Goal: Entertainment & Leisure: Browse casually

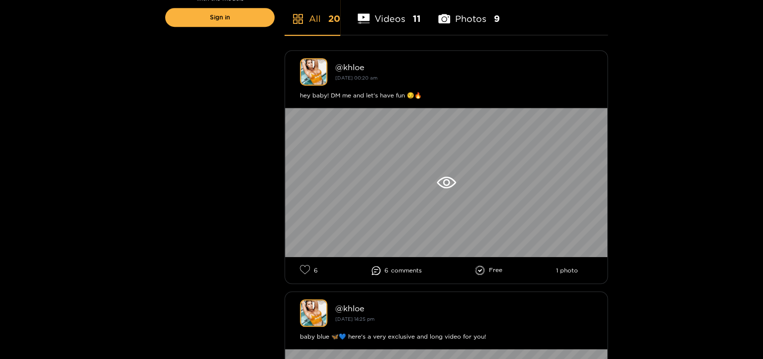
scroll to position [274, 0]
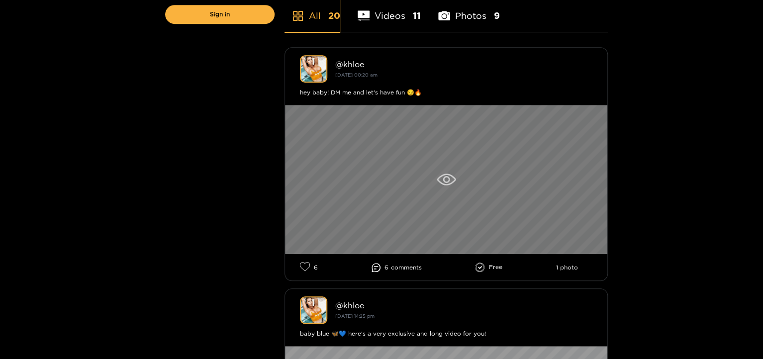
click at [442, 177] on icon at bounding box center [445, 180] width 19 height 12
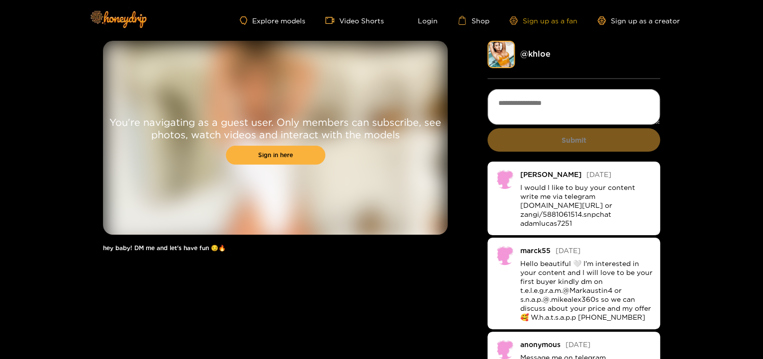
click at [554, 23] on link "Sign up as a fan" at bounding box center [543, 20] width 68 height 8
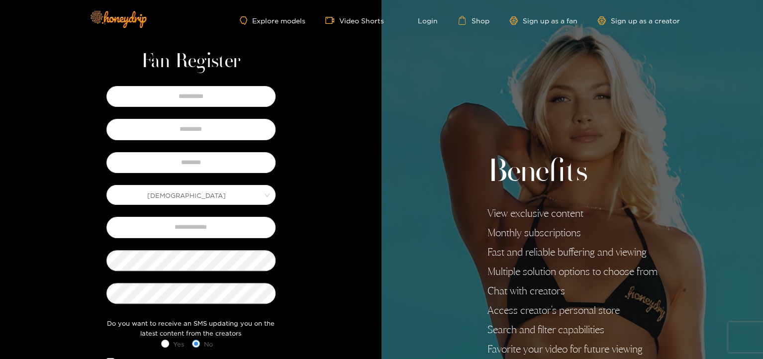
click at [334, 166] on div "Fan Register [DEMOGRAPHIC_DATA] Do you want to receive an SMS updating you on t…" at bounding box center [190, 258] width 381 height 516
click at [430, 16] on ul "Explore models Video Shorts Login Shop Sign up as a fan Sign up as a creator" at bounding box center [460, 20] width 440 height 9
click at [430, 25] on ul "Explore models Video Shorts Login Shop Sign up as a fan Sign up as a creator" at bounding box center [460, 20] width 440 height 9
click at [430, 16] on link "Login" at bounding box center [421, 20] width 34 height 9
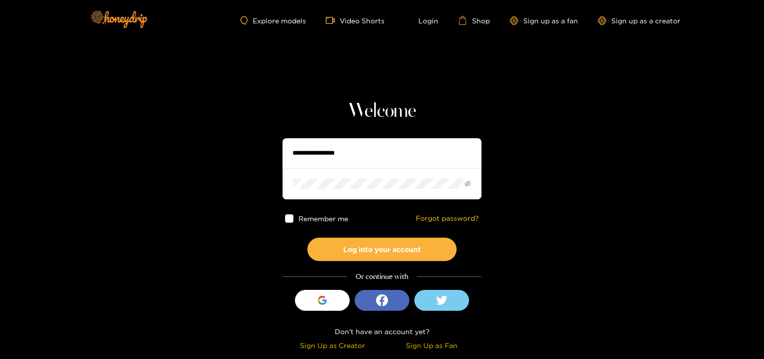
type input "**********"
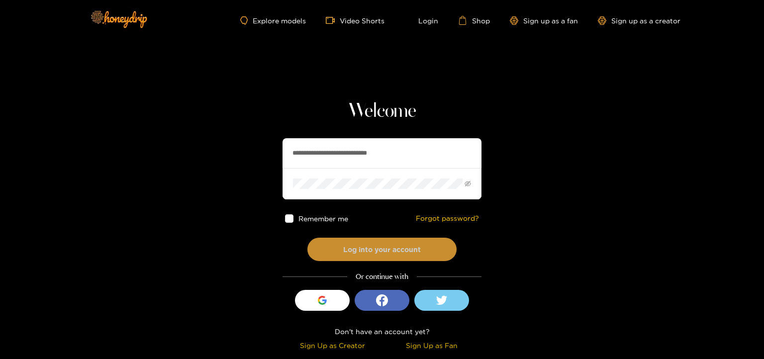
click at [377, 244] on button "Log into your account" at bounding box center [381, 249] width 149 height 23
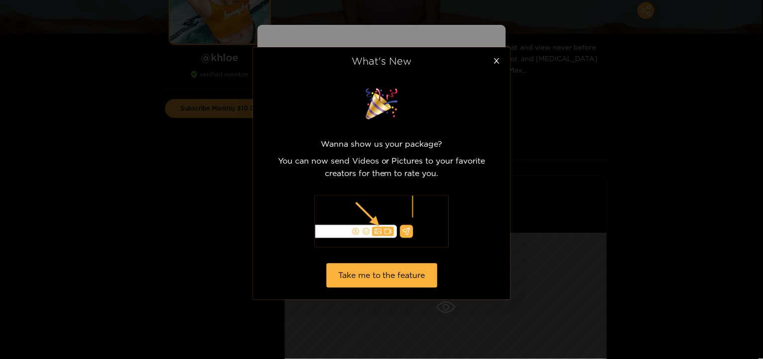
scroll to position [177, 0]
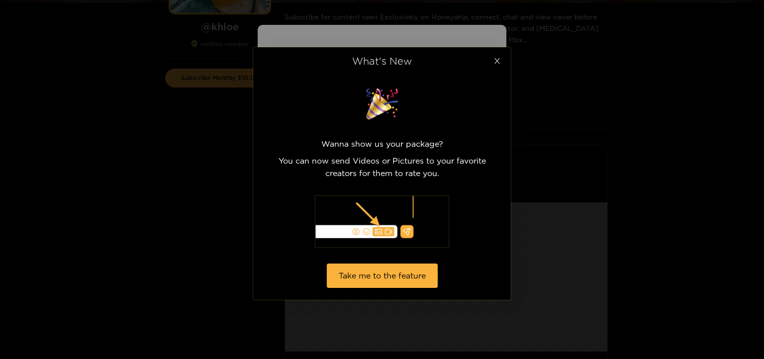
click at [497, 61] on icon "close" at bounding box center [496, 60] width 5 height 5
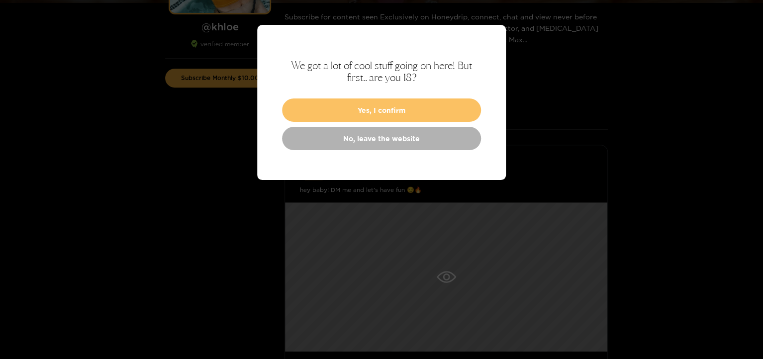
click at [412, 110] on button "Yes, I confirm" at bounding box center [381, 109] width 199 height 23
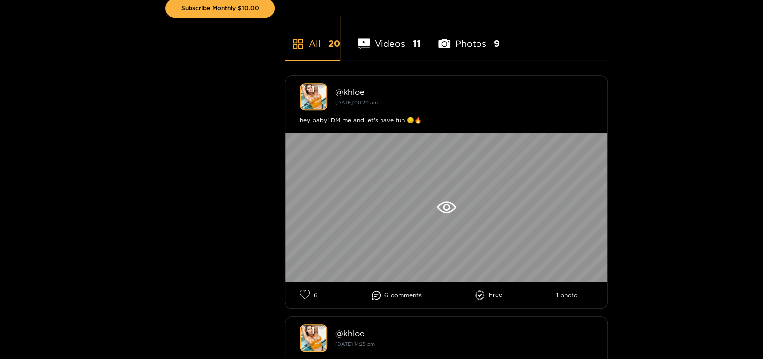
scroll to position [254, 0]
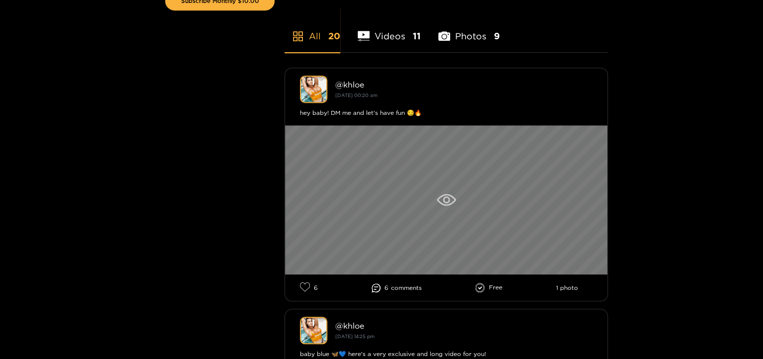
click at [447, 202] on icon at bounding box center [445, 199] width 7 height 7
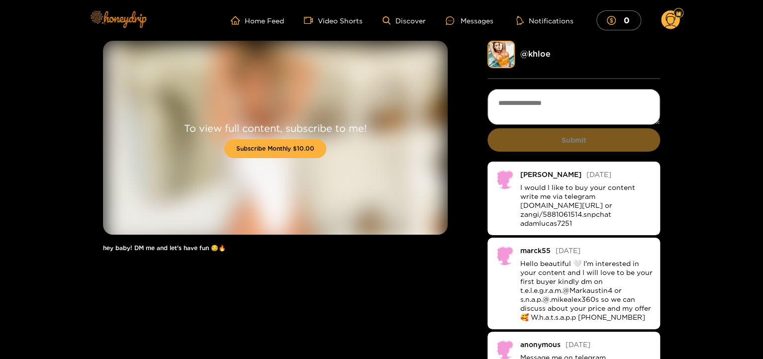
click at [116, 15] on img at bounding box center [118, 19] width 70 height 42
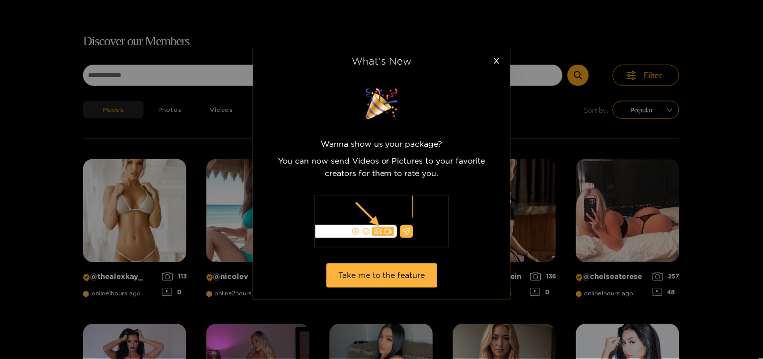
scroll to position [64, 0]
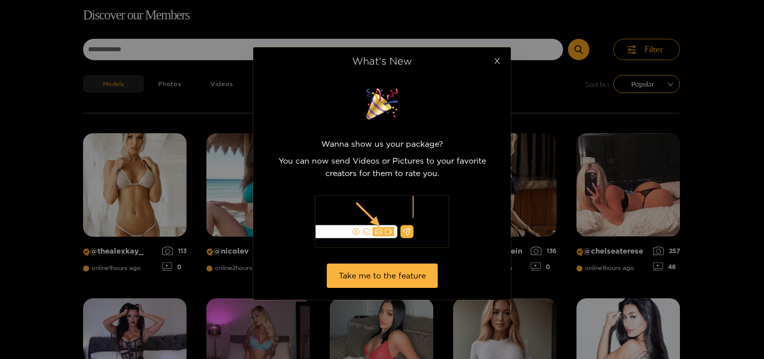
click at [496, 61] on icon "close" at bounding box center [496, 60] width 7 height 7
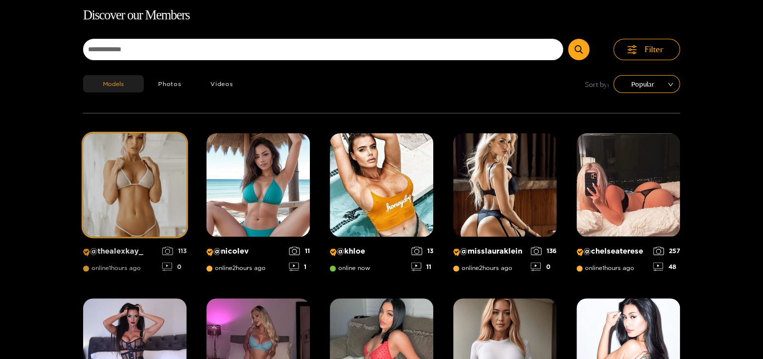
click at [127, 188] on img at bounding box center [134, 184] width 103 height 103
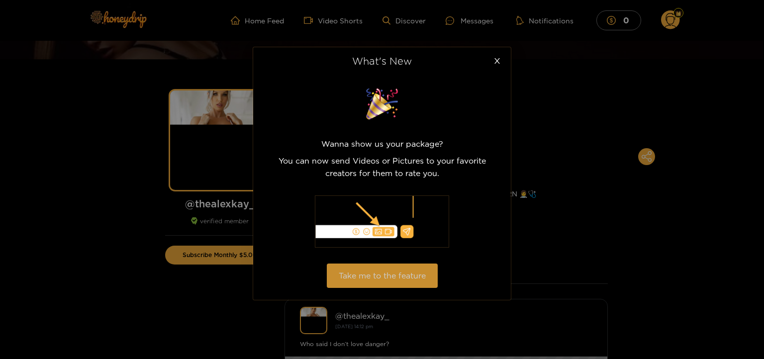
click at [371, 272] on button "Take me to the feature" at bounding box center [382, 275] width 111 height 24
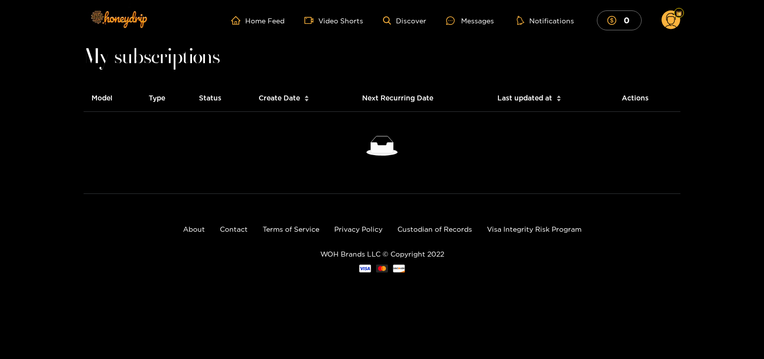
click at [104, 102] on th "Model" at bounding box center [112, 98] width 57 height 27
click at [104, 98] on th "Model" at bounding box center [112, 98] width 57 height 27
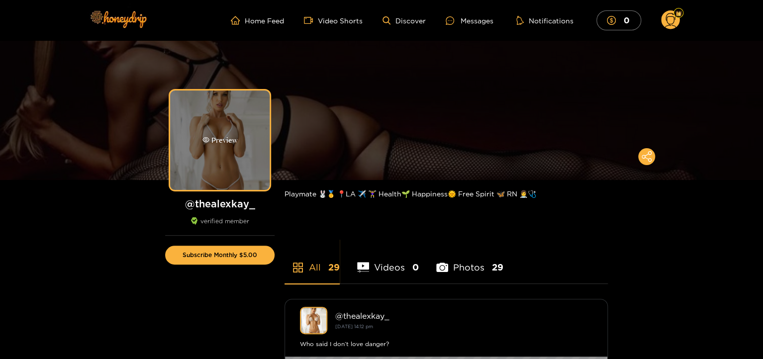
click at [229, 130] on div "Preview" at bounding box center [219, 139] width 99 height 99
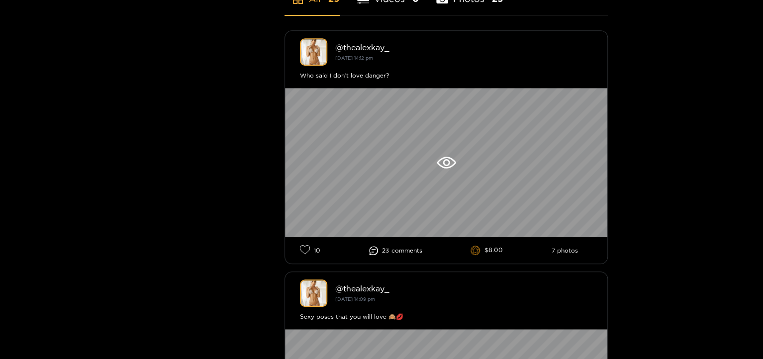
scroll to position [294, 0]
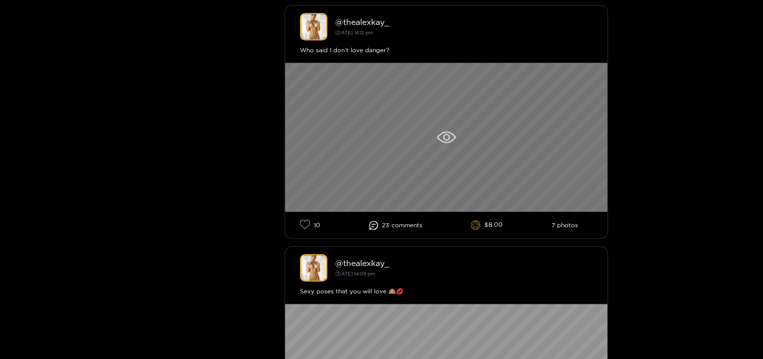
click at [443, 143] on div at bounding box center [446, 137] width 322 height 149
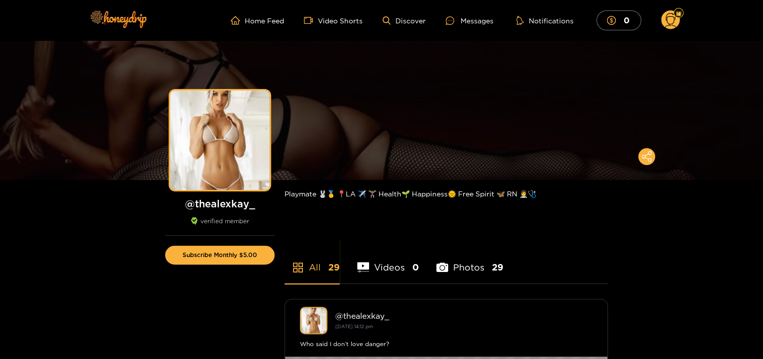
scroll to position [507, 0]
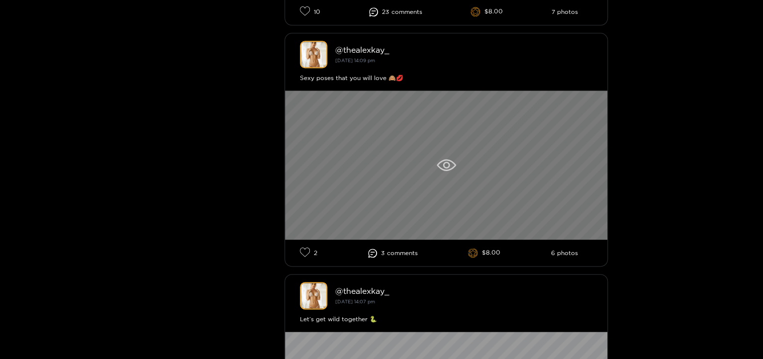
click at [444, 166] on icon at bounding box center [445, 165] width 19 height 12
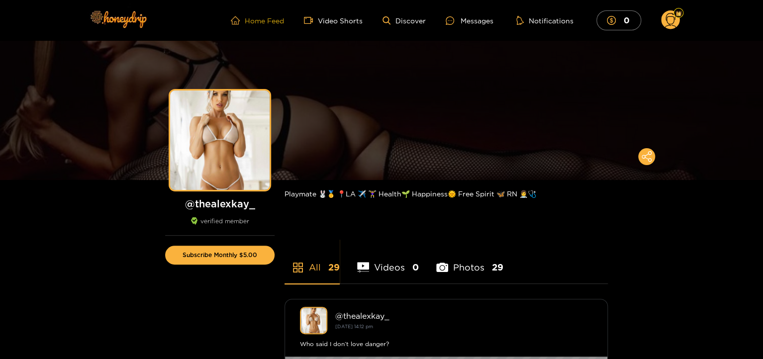
click at [278, 19] on link "Home Feed" at bounding box center [257, 20] width 53 height 9
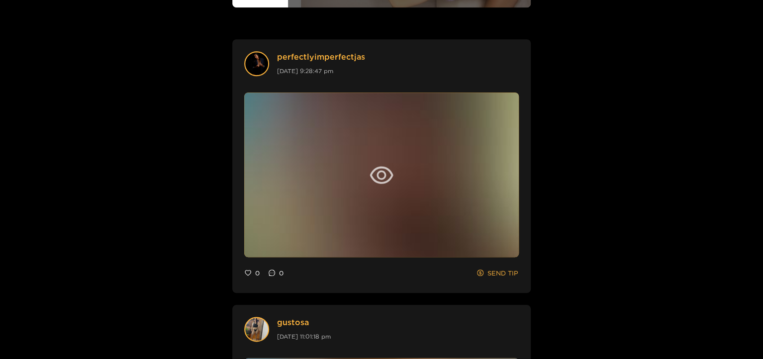
scroll to position [410, 0]
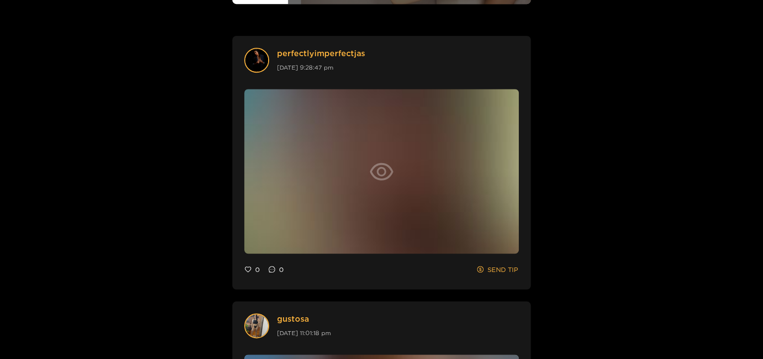
click at [386, 172] on icon "eye" at bounding box center [381, 172] width 24 height 24
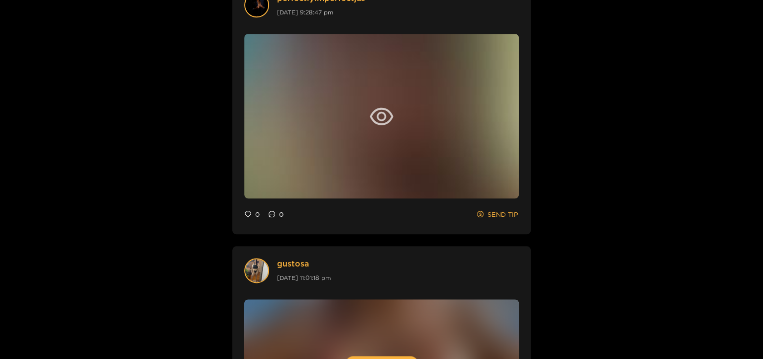
scroll to position [462, 0]
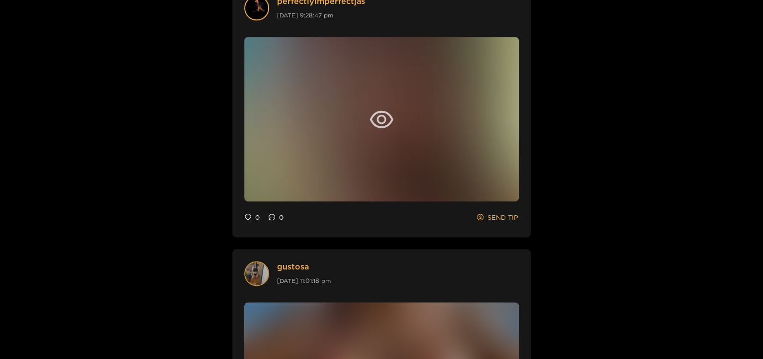
click at [264, 270] on img at bounding box center [256, 273] width 23 height 23
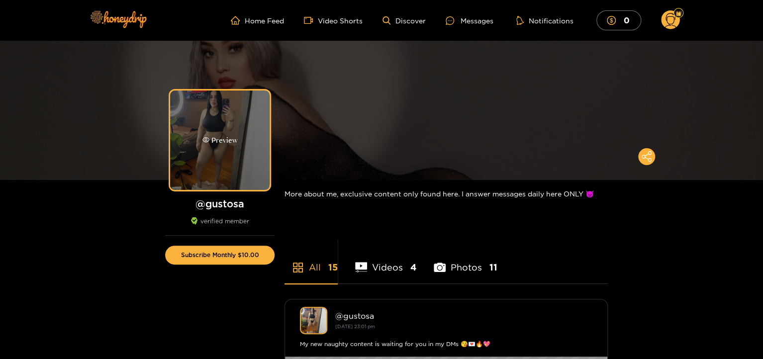
click at [180, 143] on div "Preview" at bounding box center [219, 139] width 99 height 99
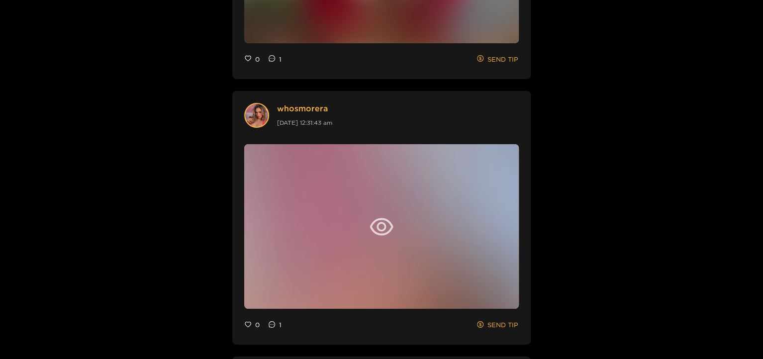
scroll to position [1682, 0]
click at [383, 222] on icon "eye" at bounding box center [381, 226] width 23 height 17
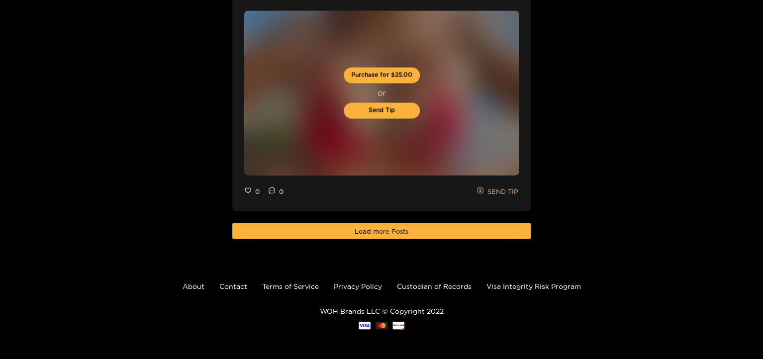
scroll to position [2878, 0]
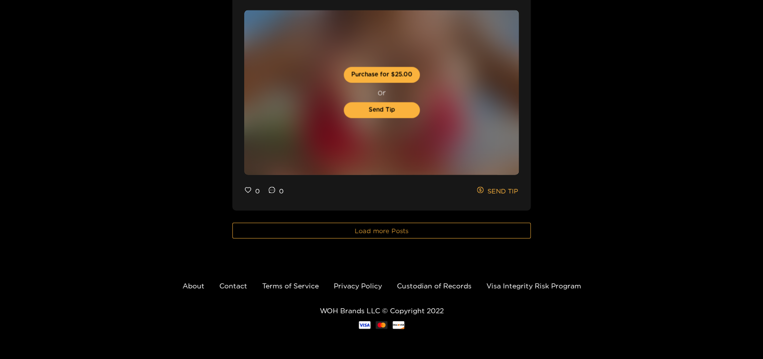
click at [399, 231] on span "Load more Posts" at bounding box center [381, 231] width 54 height 10
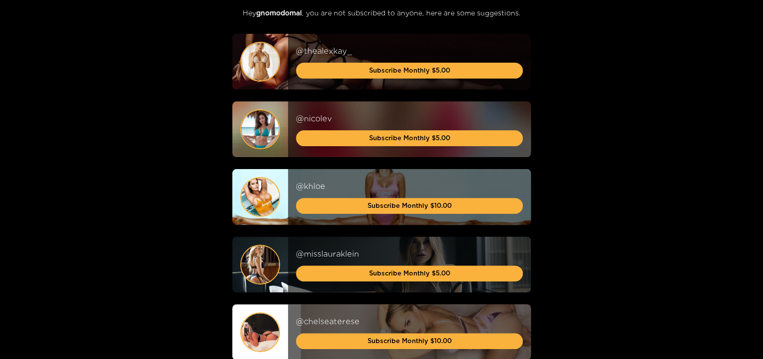
scroll to position [0, 0]
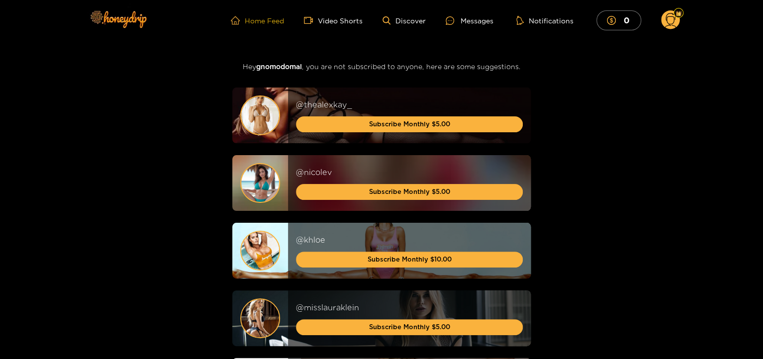
click at [276, 22] on link "Home Feed" at bounding box center [257, 20] width 53 height 9
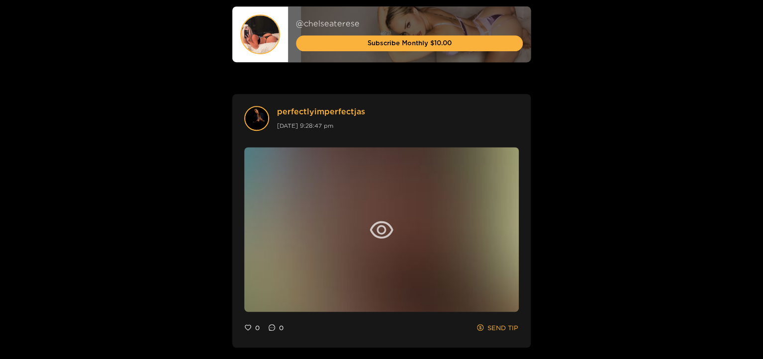
scroll to position [352, 0]
click at [382, 231] on icon "eye" at bounding box center [381, 229] width 24 height 24
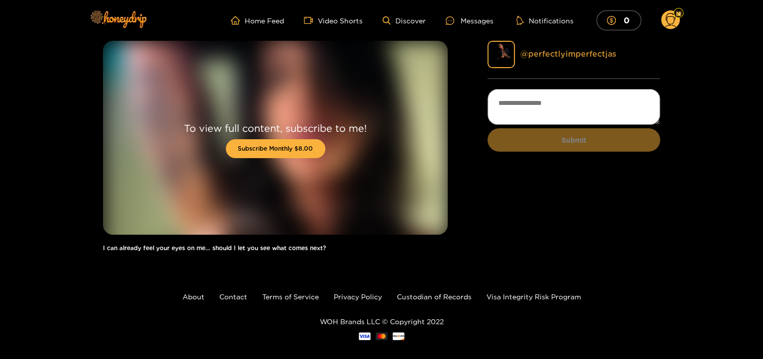
click at [563, 52] on link "@ perfectlyimperfectjas" at bounding box center [568, 53] width 96 height 9
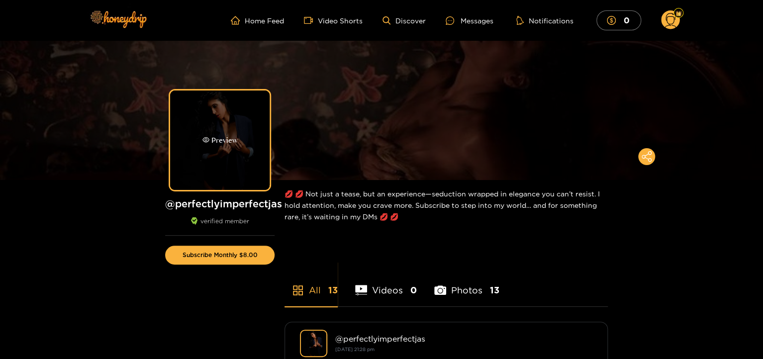
click at [230, 147] on div "Preview" at bounding box center [219, 139] width 99 height 99
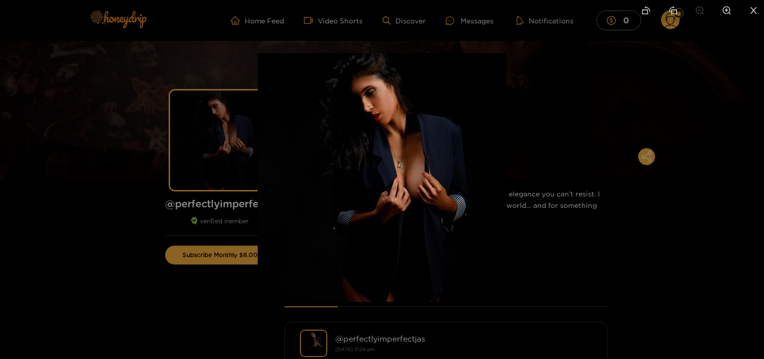
click at [105, 206] on div at bounding box center [382, 179] width 764 height 359
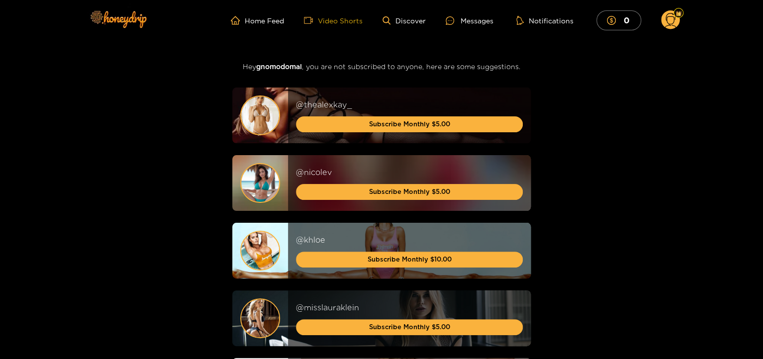
click at [346, 18] on link "Video Shorts" at bounding box center [333, 20] width 59 height 9
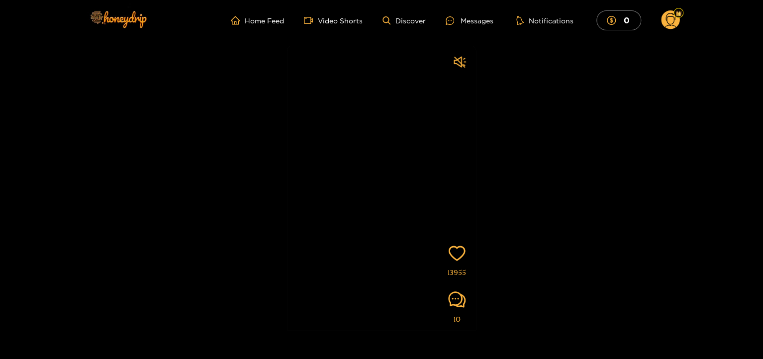
click at [551, 261] on div "nicolev Subscribe Videos are of actual models on the site 13955 10" at bounding box center [381, 185] width 763 height 289
click at [348, 19] on link "Video Shorts" at bounding box center [333, 20] width 59 height 9
click at [414, 20] on link "Discover" at bounding box center [403, 20] width 43 height 8
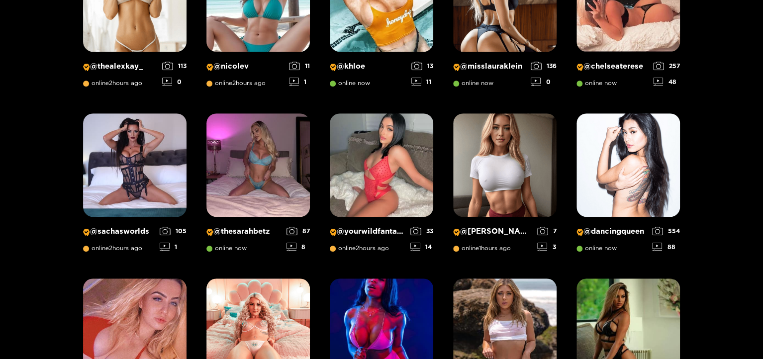
scroll to position [253, 0]
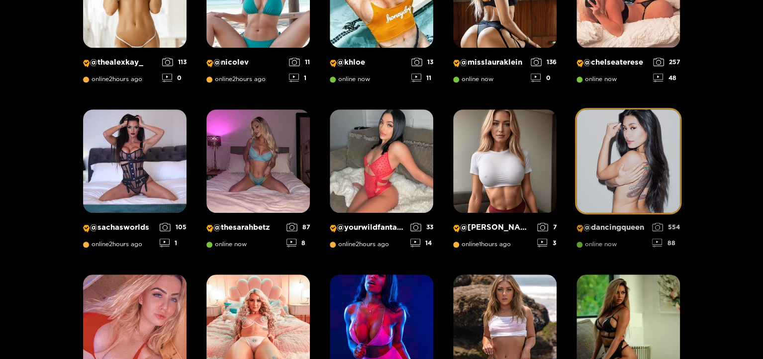
click at [625, 176] on img at bounding box center [627, 160] width 103 height 103
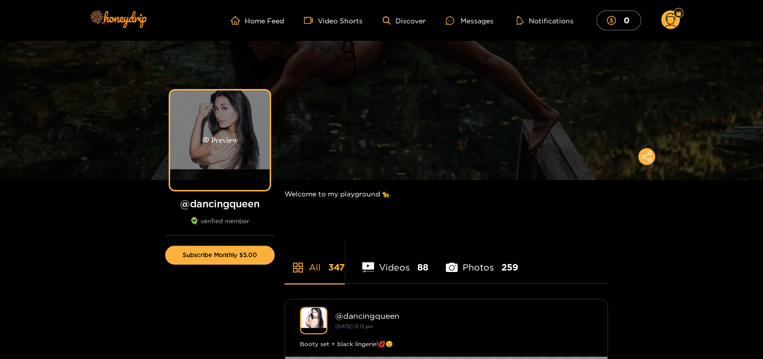
click at [235, 140] on div "Preview" at bounding box center [219, 140] width 35 height 11
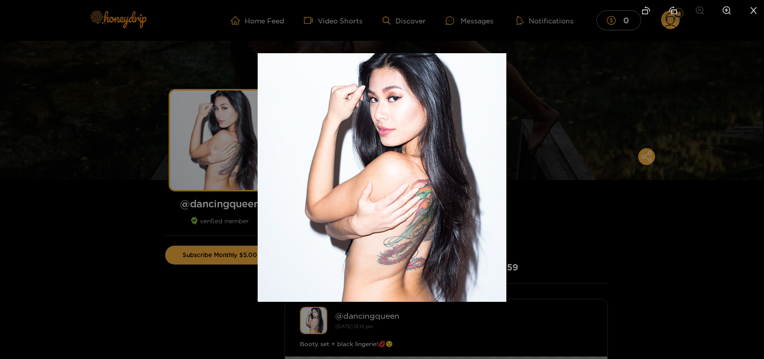
click at [137, 159] on div at bounding box center [382, 179] width 764 height 359
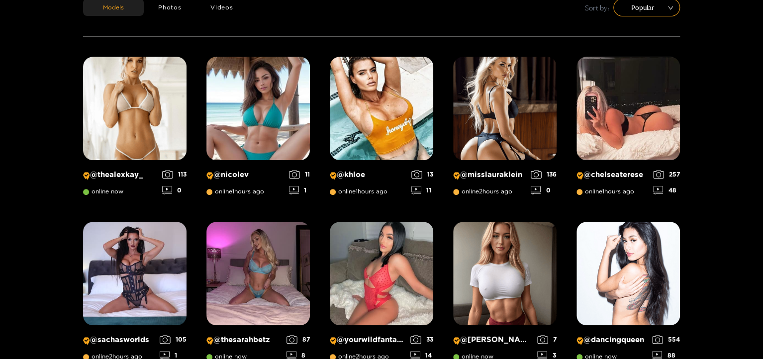
scroll to position [145, 0]
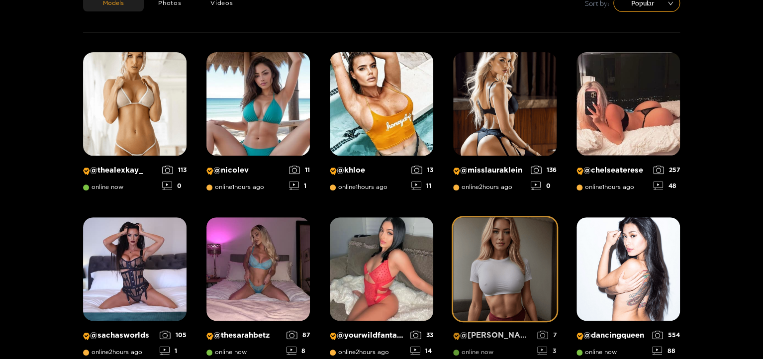
click at [493, 291] on img at bounding box center [504, 268] width 103 height 103
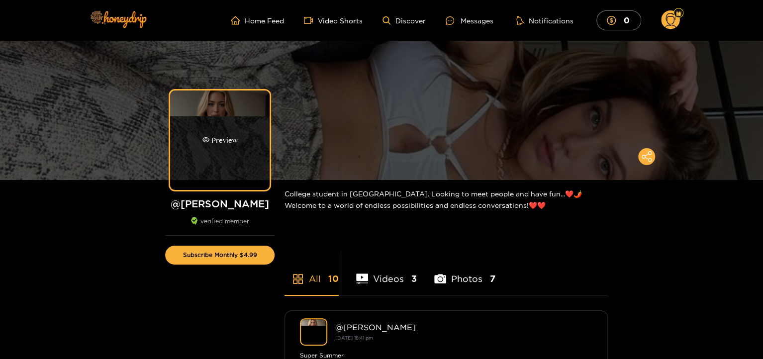
click at [231, 166] on div "Preview" at bounding box center [219, 139] width 99 height 99
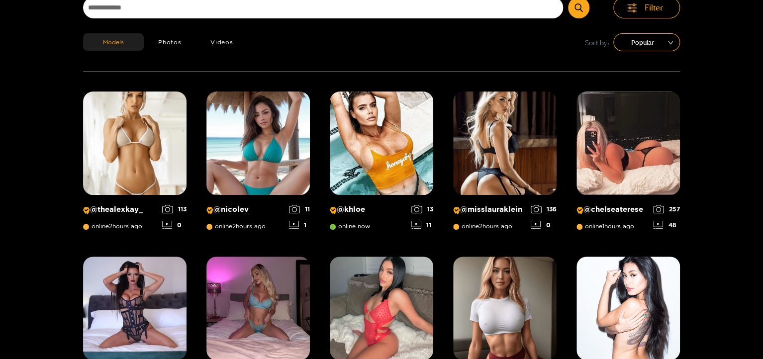
scroll to position [64, 0]
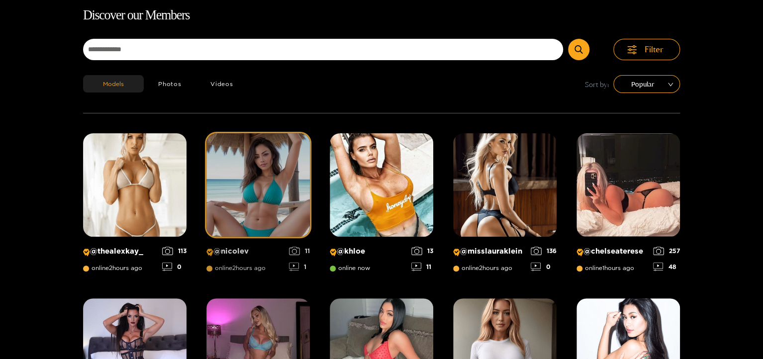
click at [286, 166] on img at bounding box center [257, 184] width 103 height 103
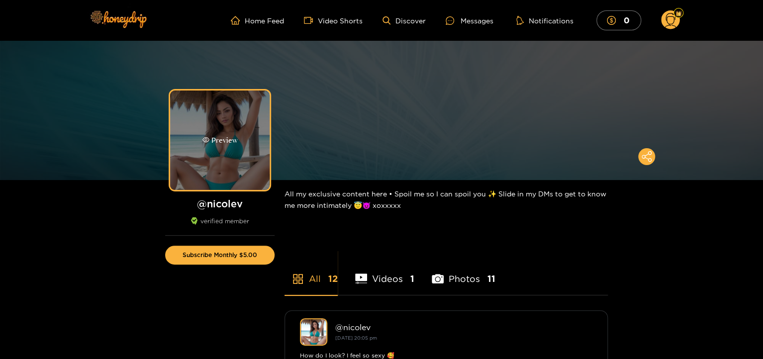
click at [239, 163] on div "Preview" at bounding box center [219, 139] width 99 height 99
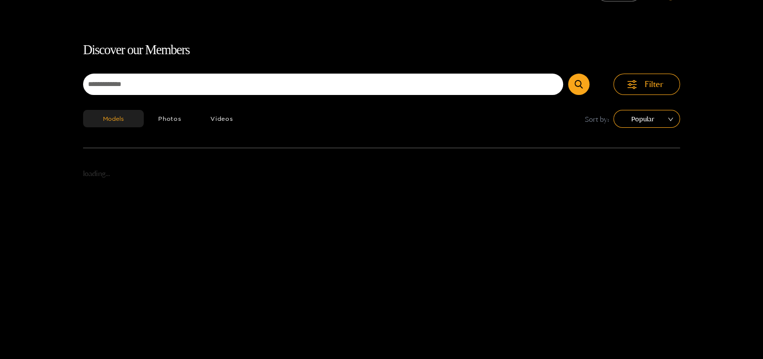
scroll to position [64, 0]
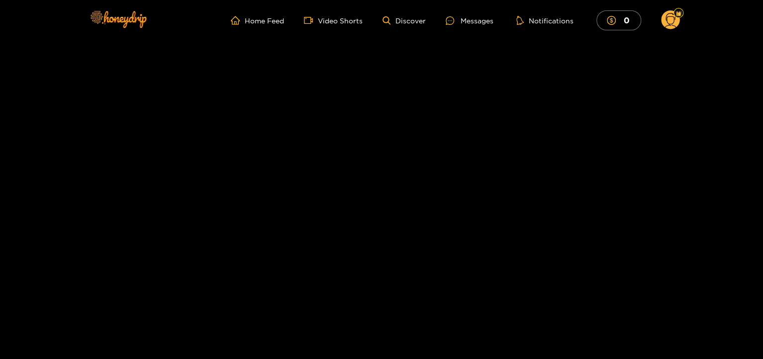
scroll to position [64, 0]
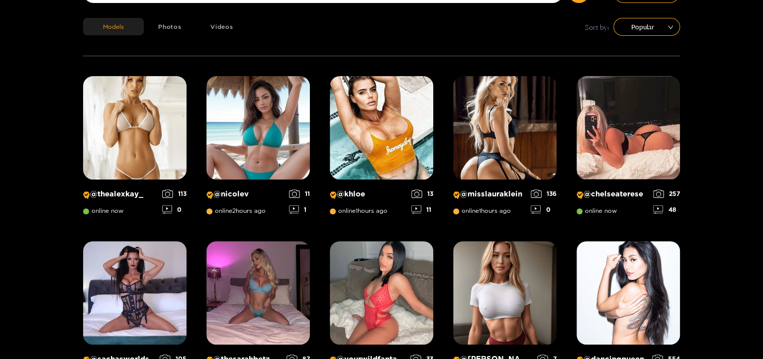
scroll to position [121, 0]
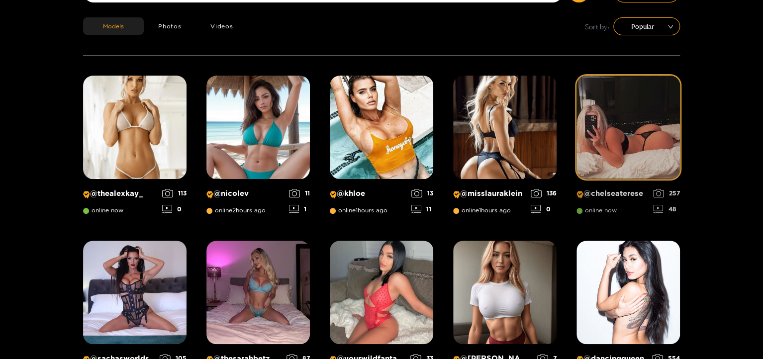
click at [625, 133] on img at bounding box center [627, 127] width 103 height 103
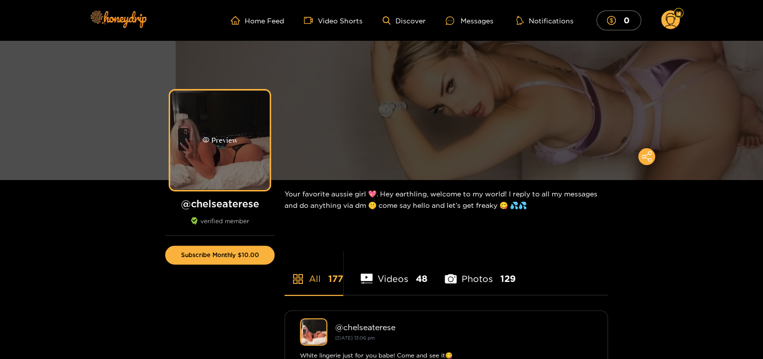
click at [229, 149] on div "Preview" at bounding box center [219, 139] width 99 height 99
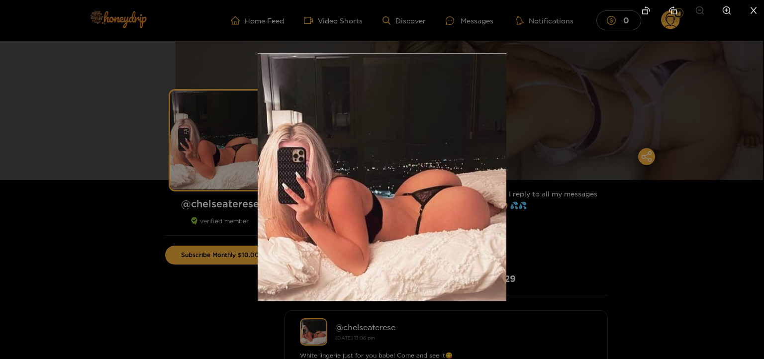
click at [129, 174] on div at bounding box center [382, 179] width 764 height 359
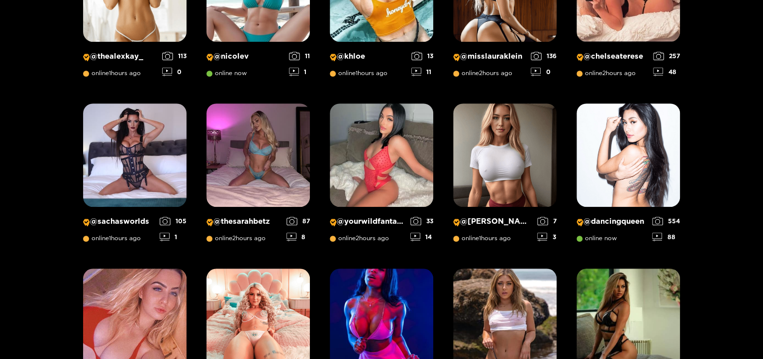
scroll to position [261, 0]
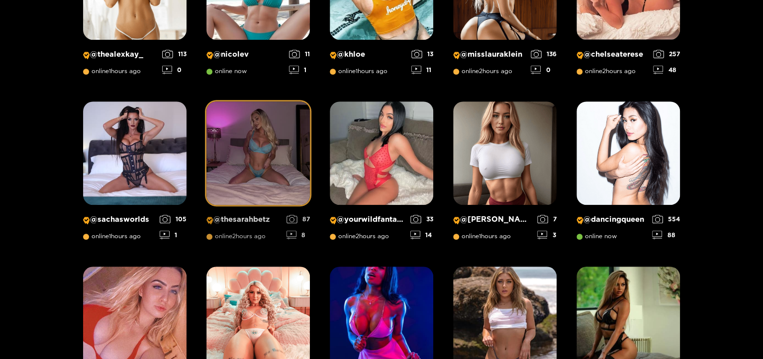
click at [244, 177] on img at bounding box center [257, 152] width 103 height 103
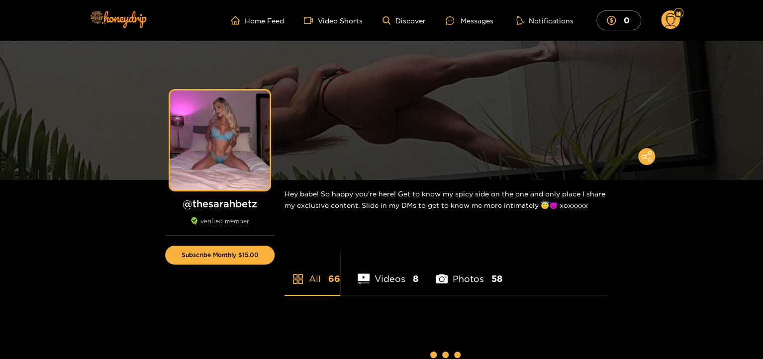
click at [244, 177] on div "Preview" at bounding box center [219, 139] width 99 height 99
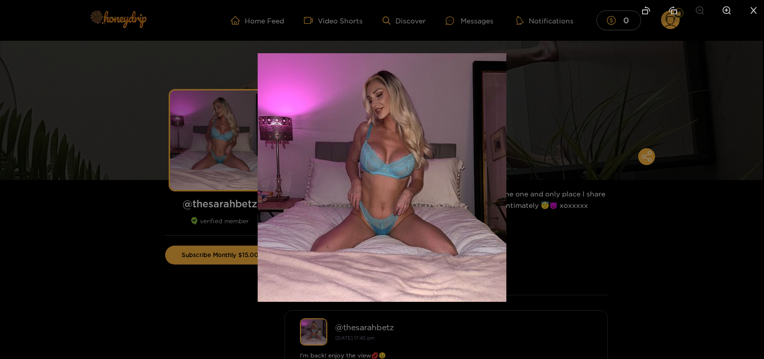
click at [131, 172] on div at bounding box center [382, 179] width 764 height 359
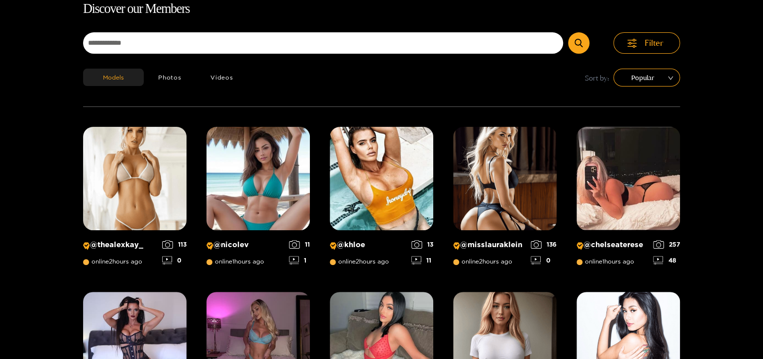
scroll to position [64, 0]
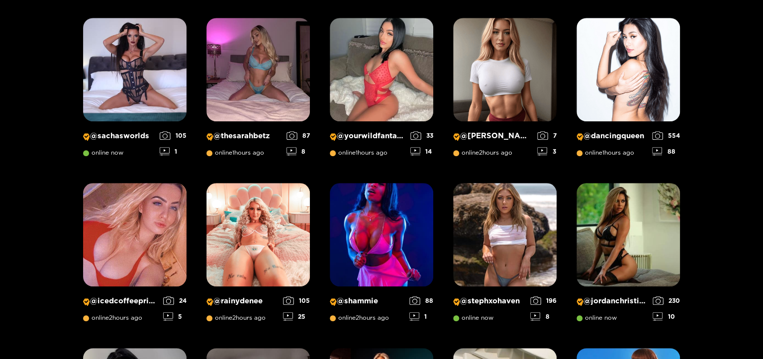
scroll to position [346, 0]
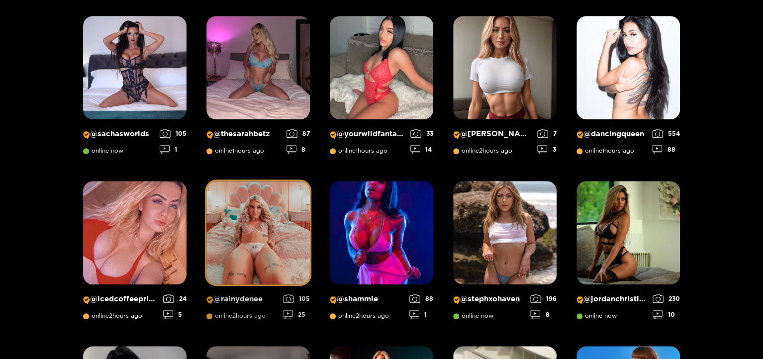
click at [222, 243] on img at bounding box center [257, 232] width 103 height 103
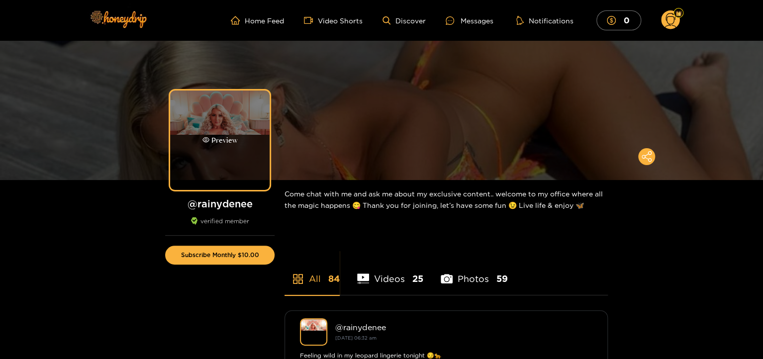
click at [207, 159] on div "Preview" at bounding box center [219, 139] width 99 height 99
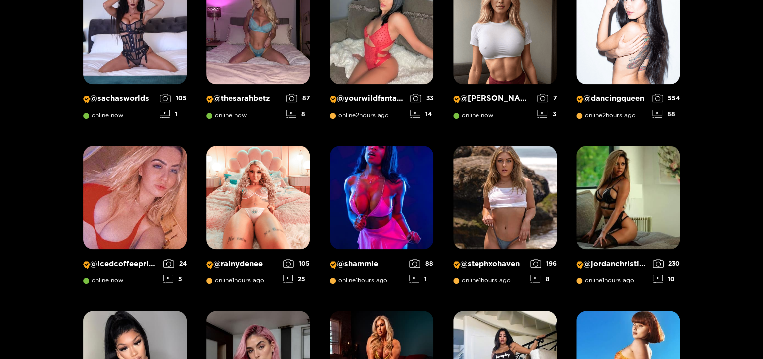
scroll to position [388, 0]
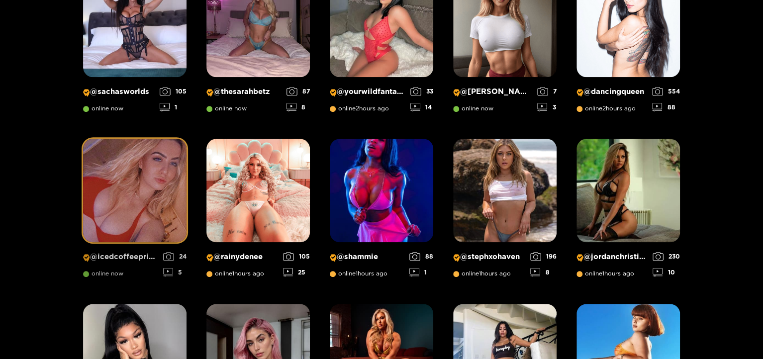
click at [148, 189] on img at bounding box center [134, 190] width 103 height 103
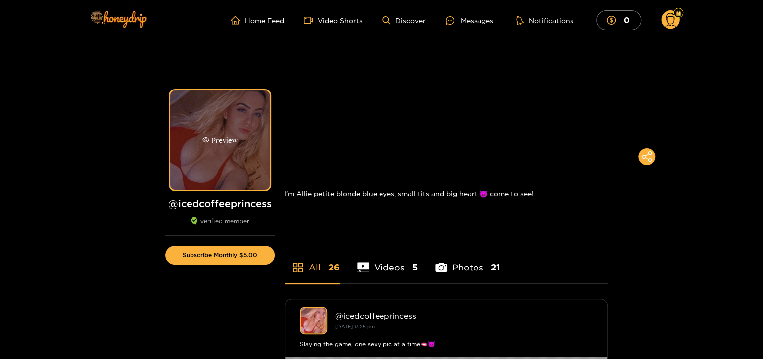
click at [239, 119] on div "Preview" at bounding box center [219, 139] width 99 height 99
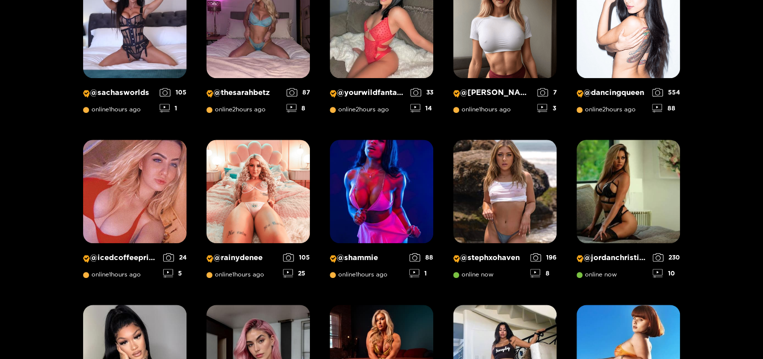
scroll to position [388, 0]
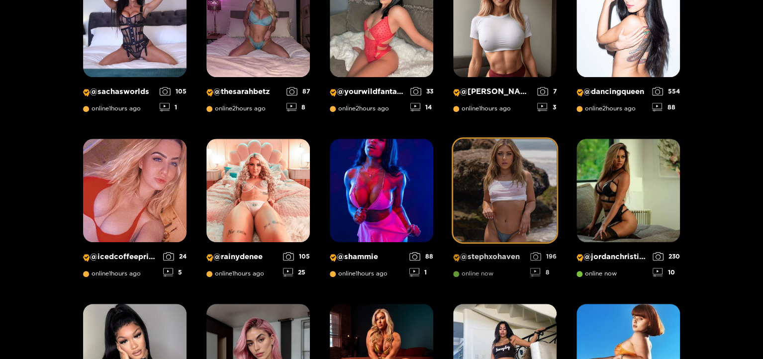
click at [499, 198] on img at bounding box center [504, 190] width 103 height 103
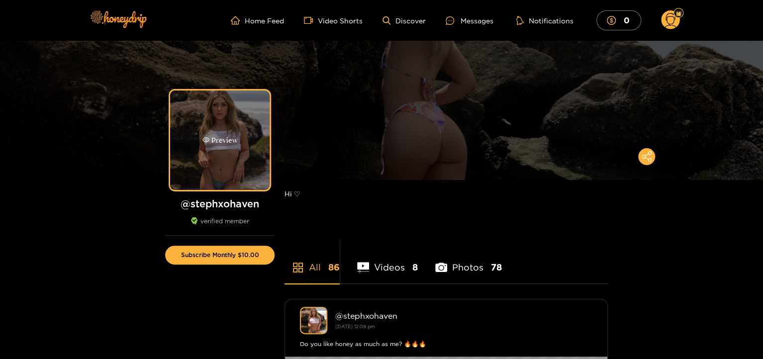
click at [262, 158] on div "Preview" at bounding box center [219, 139] width 99 height 99
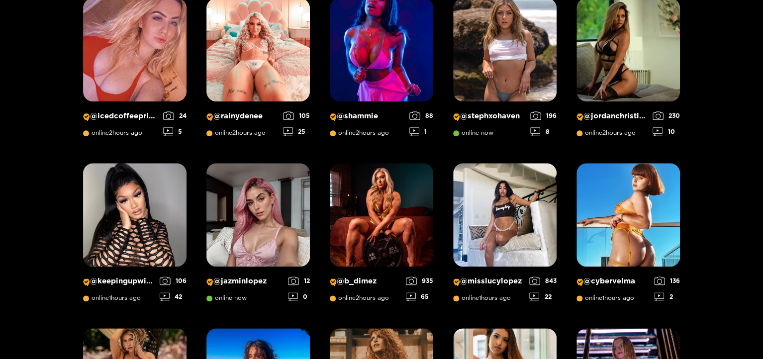
scroll to position [547, 0]
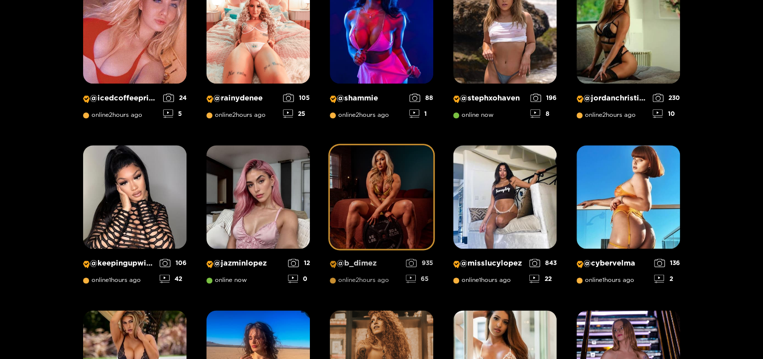
click at [384, 198] on img at bounding box center [381, 196] width 103 height 103
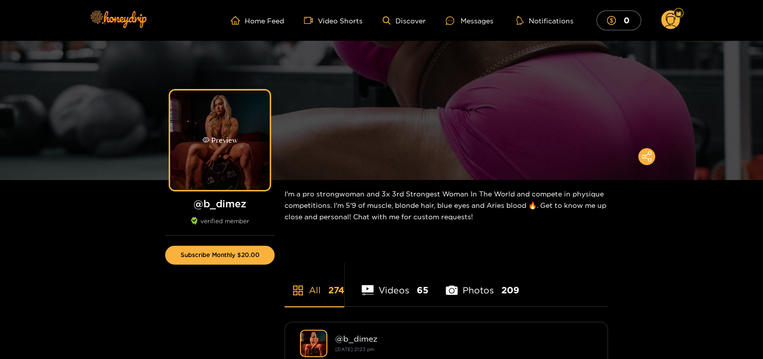
click at [198, 164] on div "Preview" at bounding box center [219, 139] width 99 height 99
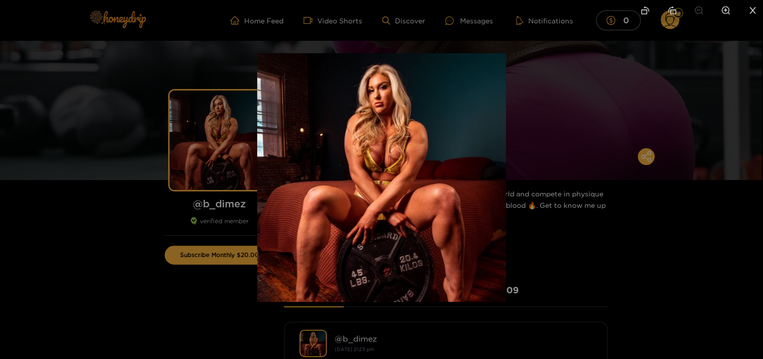
click at [61, 89] on div at bounding box center [381, 179] width 763 height 359
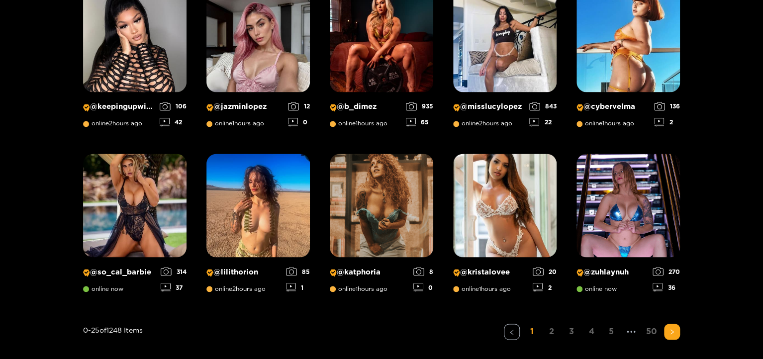
scroll to position [705, 0]
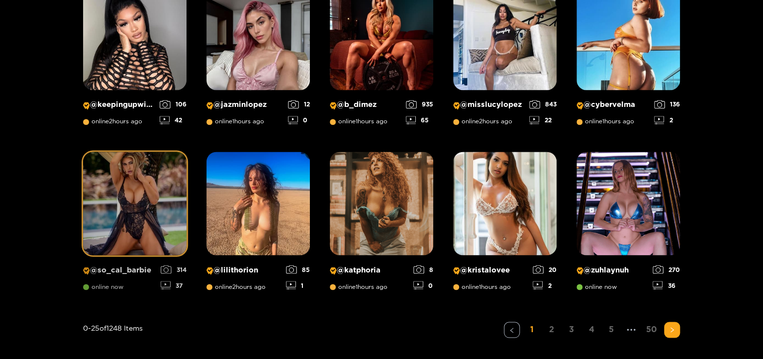
click at [132, 194] on img at bounding box center [134, 203] width 103 height 103
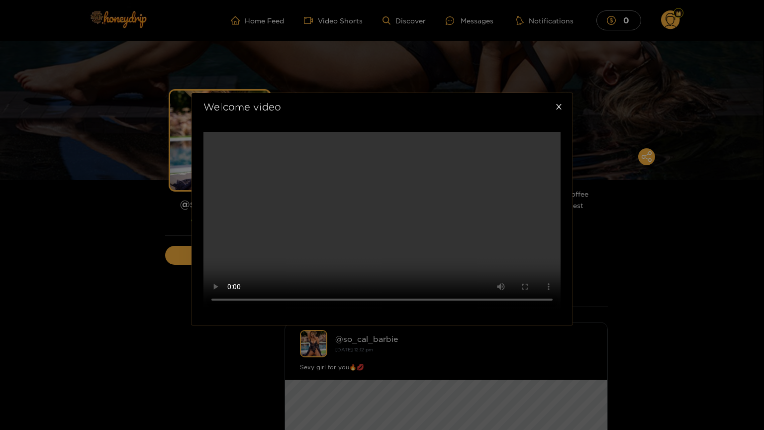
click at [143, 139] on div "Welcome video" at bounding box center [382, 215] width 764 height 430
click at [648, 71] on div "Welcome video" at bounding box center [382, 215] width 764 height 430
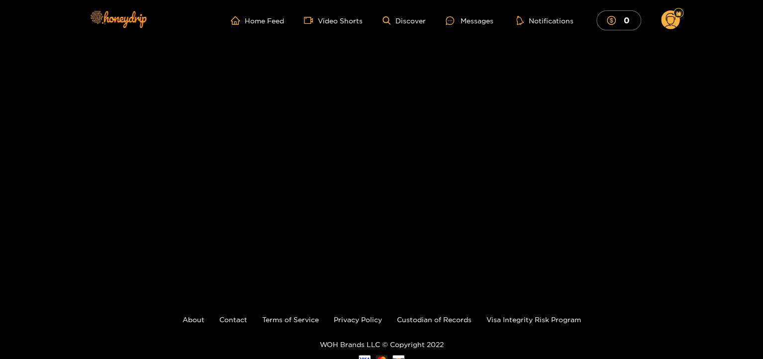
scroll to position [64, 0]
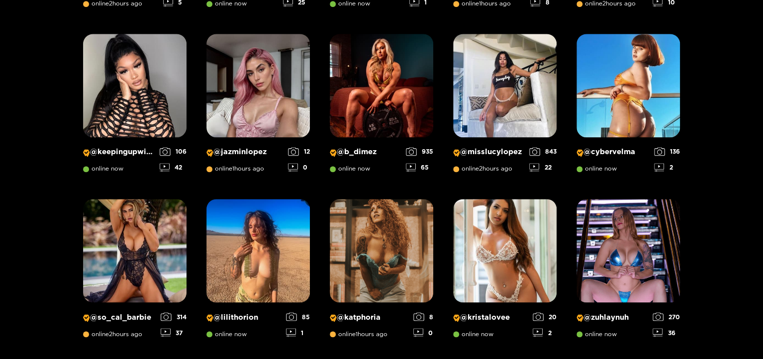
scroll to position [661, 0]
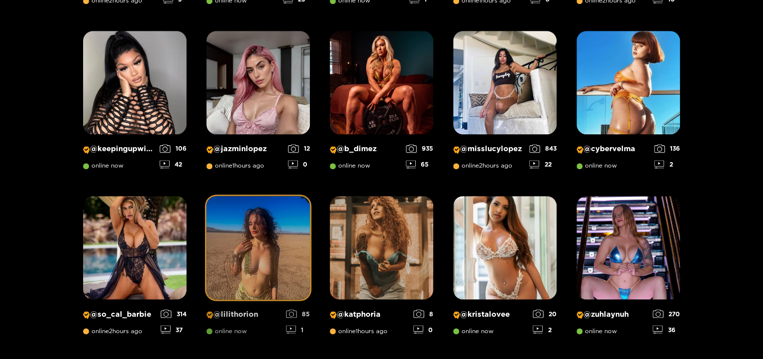
click at [261, 255] on img at bounding box center [257, 247] width 103 height 103
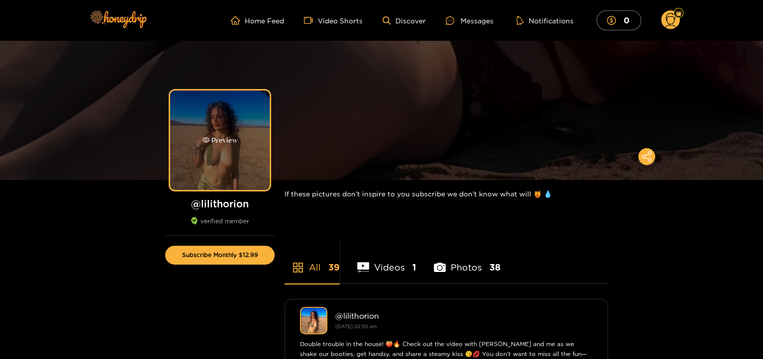
click at [223, 156] on div "Preview" at bounding box center [219, 139] width 99 height 99
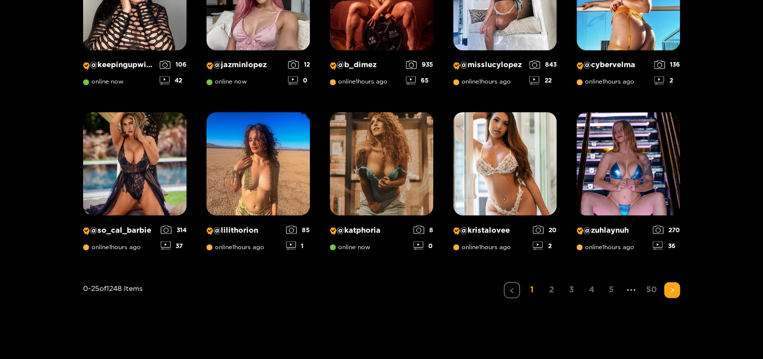
scroll to position [753, 0]
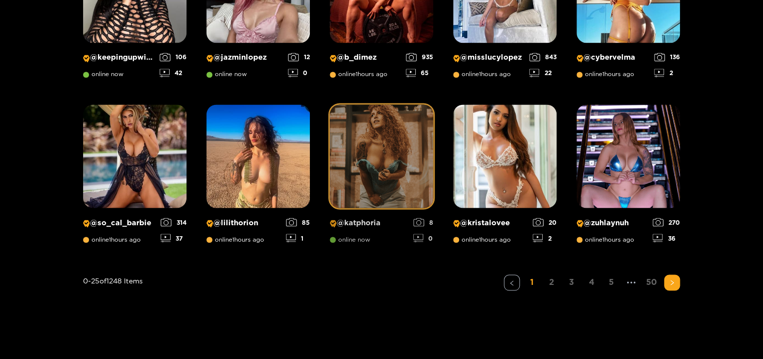
click at [407, 176] on img at bounding box center [381, 155] width 103 height 103
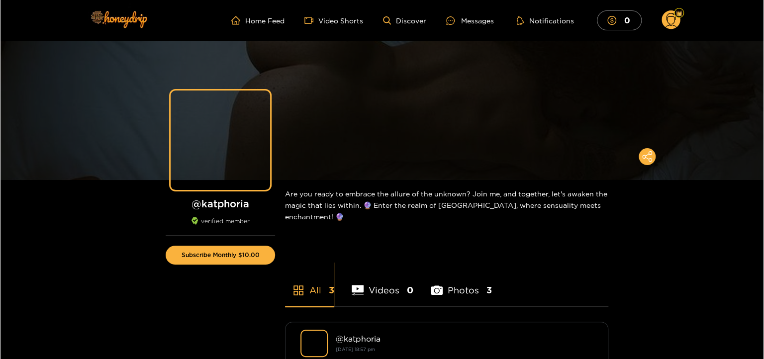
scroll to position [7, 0]
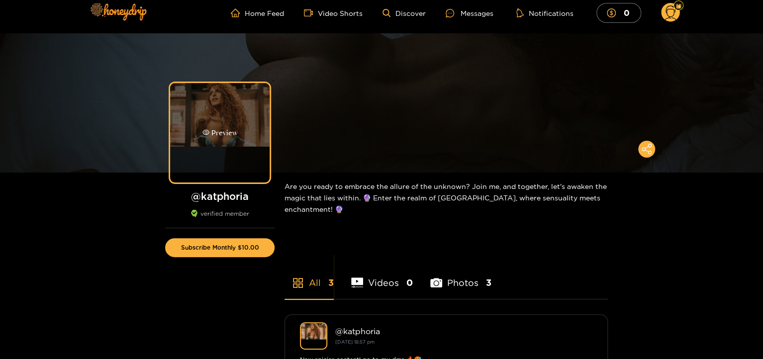
click at [239, 135] on div "Preview" at bounding box center [219, 132] width 99 height 99
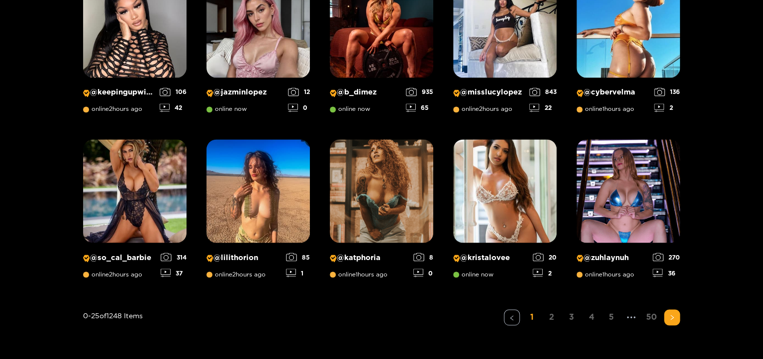
scroll to position [721, 0]
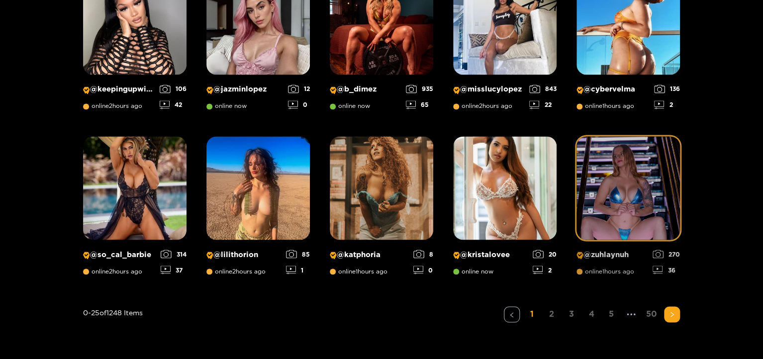
click at [636, 193] on img at bounding box center [627, 187] width 103 height 103
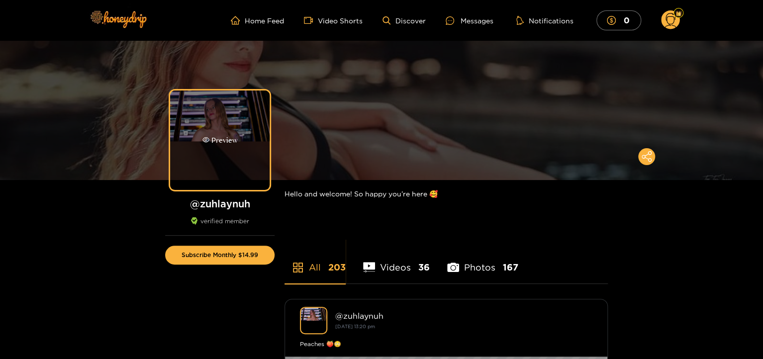
click at [209, 133] on div "Preview" at bounding box center [219, 139] width 99 height 99
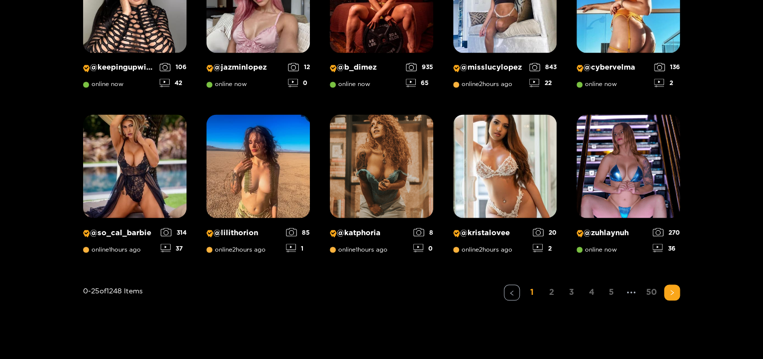
scroll to position [744, 0]
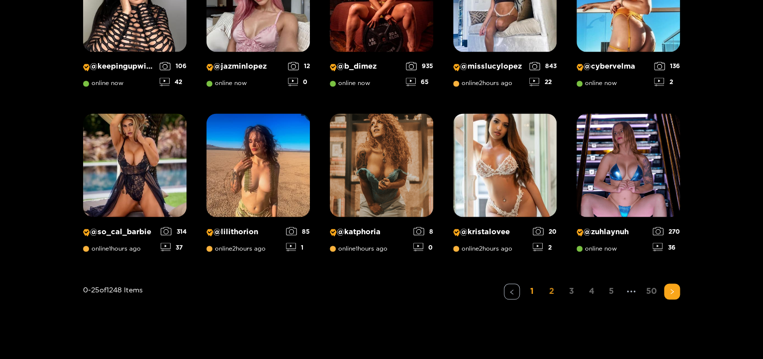
click at [551, 290] on link "2" at bounding box center [551, 290] width 16 height 14
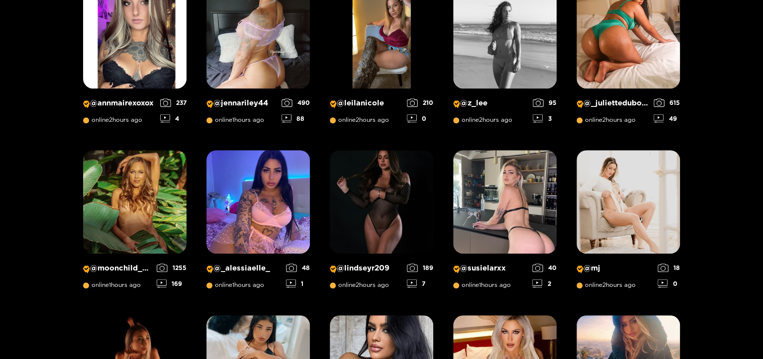
scroll to position [218, 0]
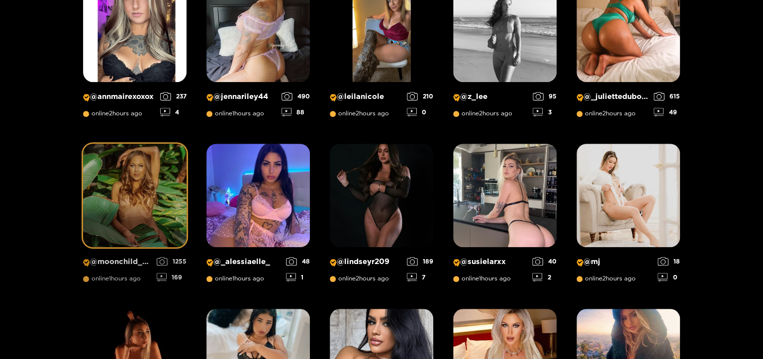
click at [158, 221] on img at bounding box center [134, 195] width 103 height 103
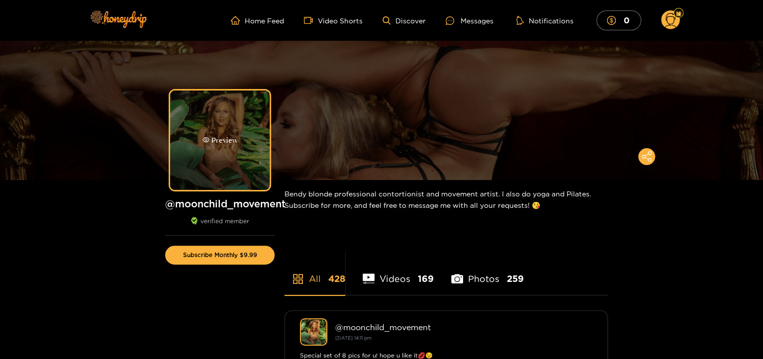
click at [202, 156] on div "Preview" at bounding box center [219, 139] width 99 height 99
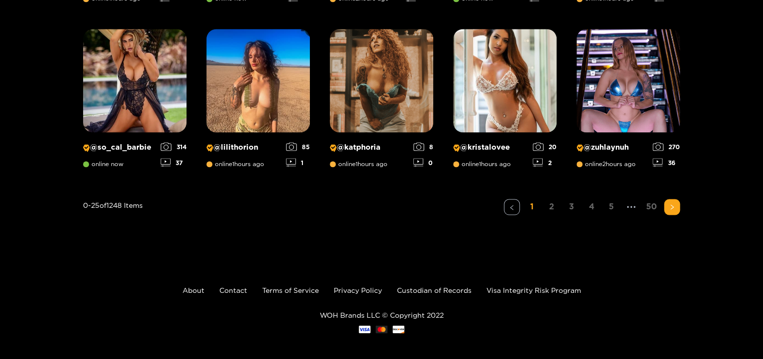
scroll to position [832, 0]
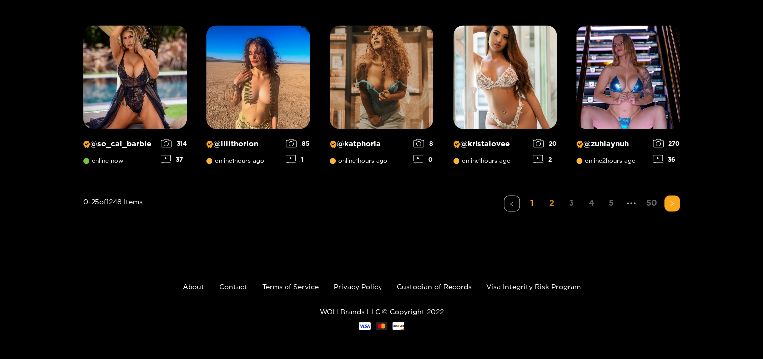
click at [553, 205] on link "2" at bounding box center [551, 202] width 16 height 14
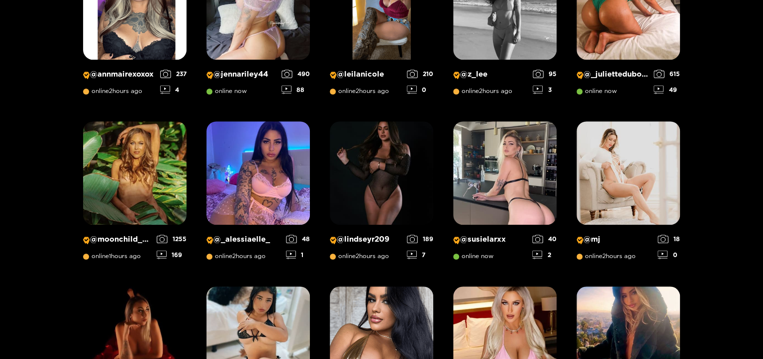
scroll to position [241, 0]
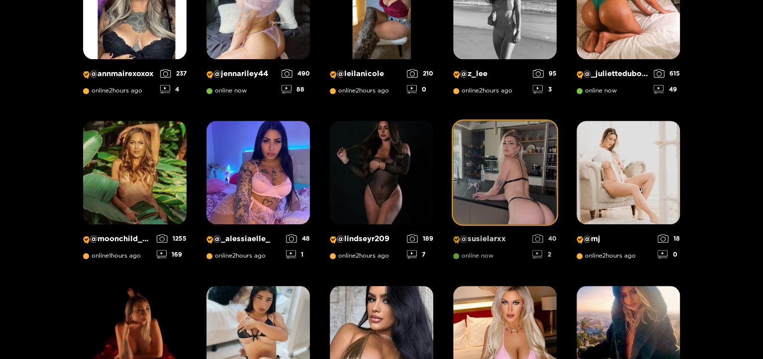
click at [539, 205] on img at bounding box center [504, 172] width 103 height 103
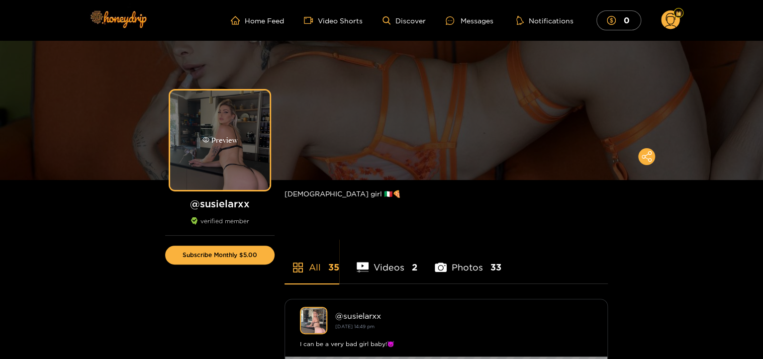
click at [240, 167] on div "Preview" at bounding box center [219, 139] width 99 height 99
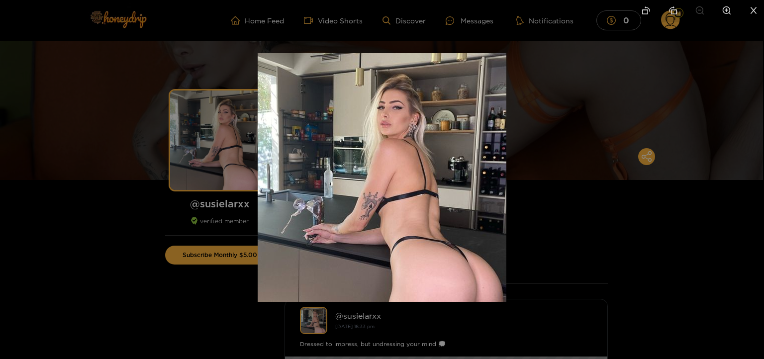
click at [150, 278] on div at bounding box center [382, 179] width 764 height 359
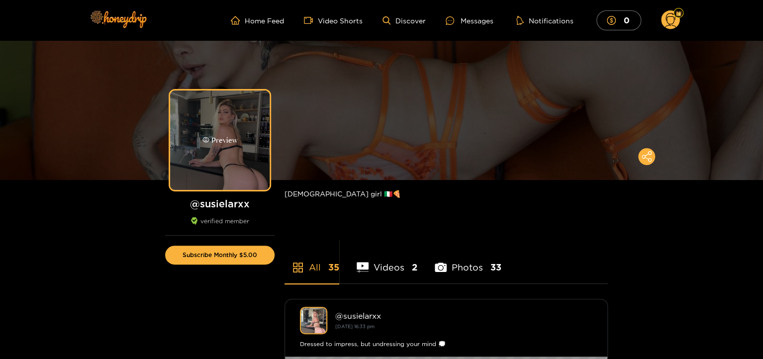
click at [239, 159] on div "Preview" at bounding box center [219, 139] width 99 height 99
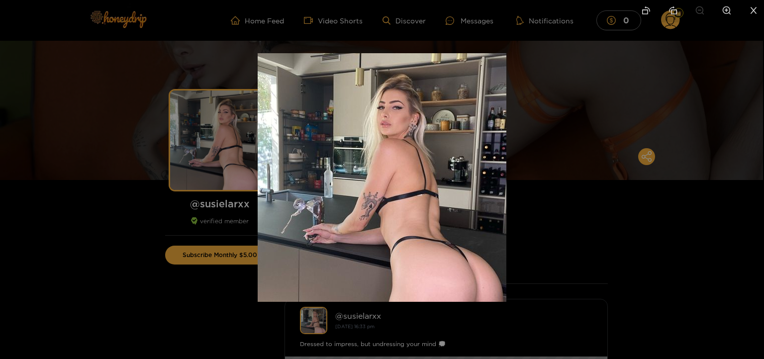
click at [124, 214] on div at bounding box center [382, 179] width 764 height 359
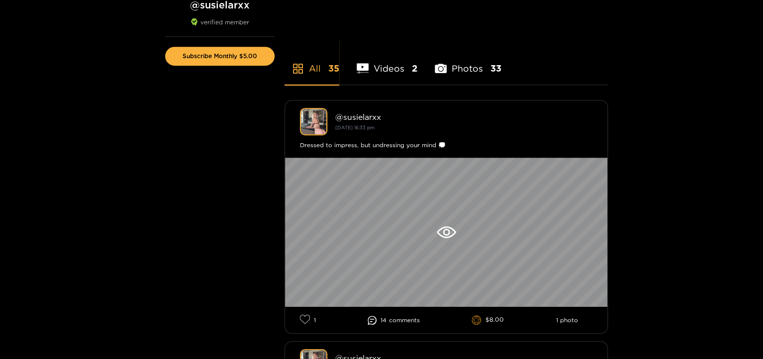
scroll to position [205, 0]
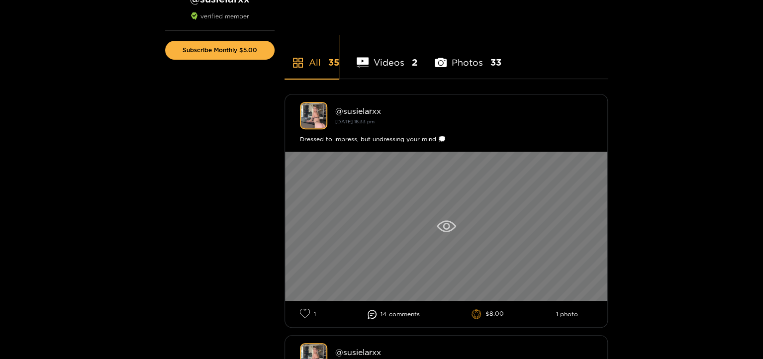
click at [449, 227] on icon at bounding box center [445, 226] width 19 height 12
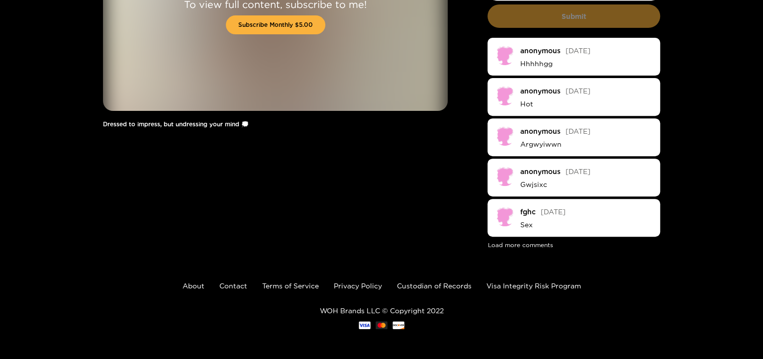
scroll to position [127, 0]
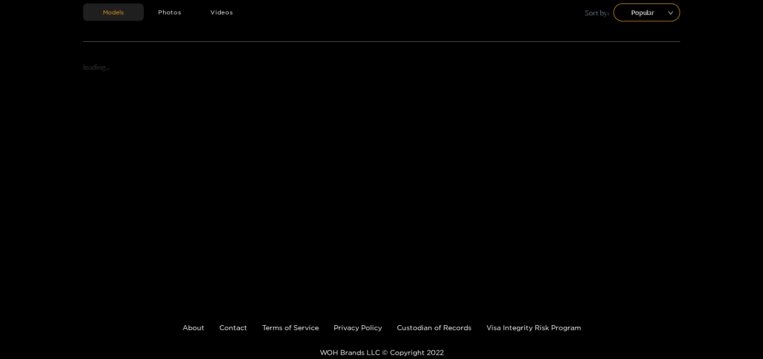
scroll to position [177, 0]
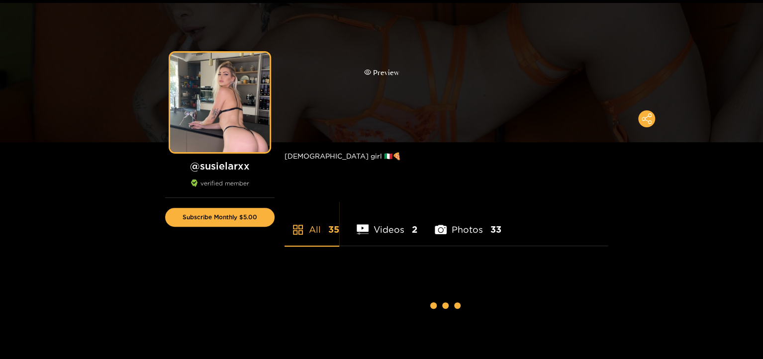
scroll to position [64, 0]
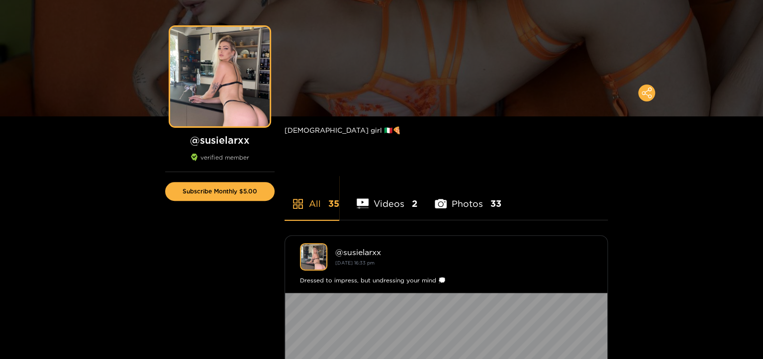
click at [384, 203] on li "Videos 2" at bounding box center [386, 197] width 61 height 45
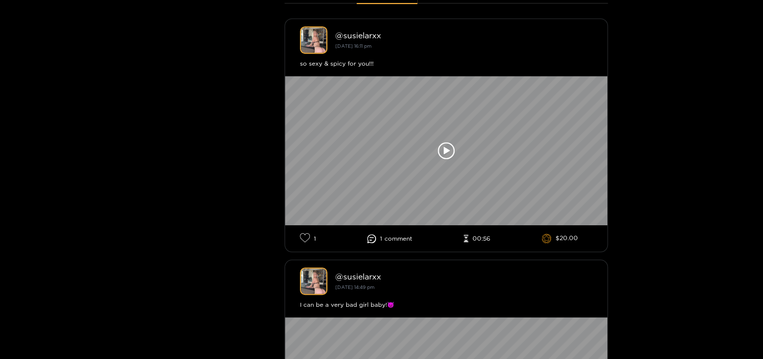
scroll to position [284, 0]
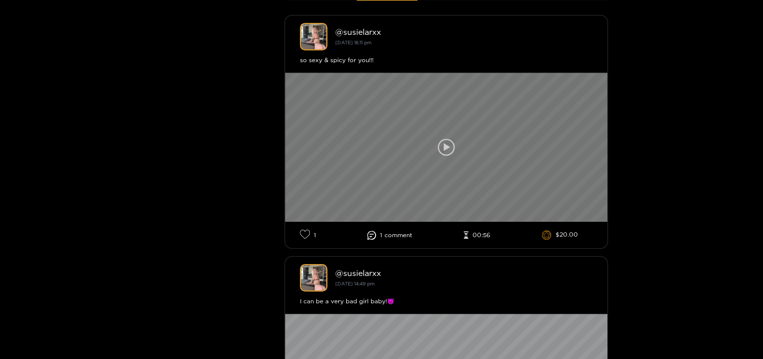
click at [426, 173] on div at bounding box center [446, 147] width 322 height 149
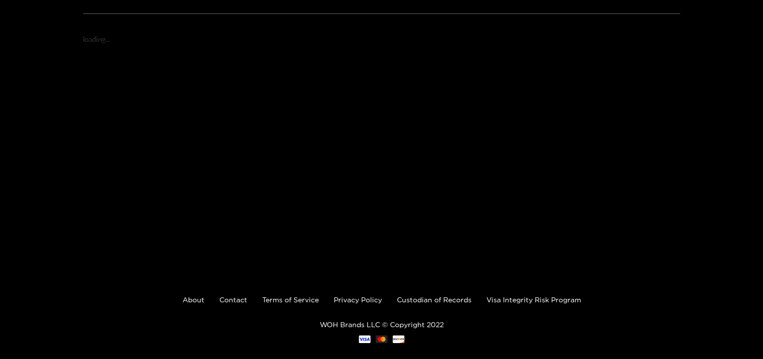
scroll to position [177, 0]
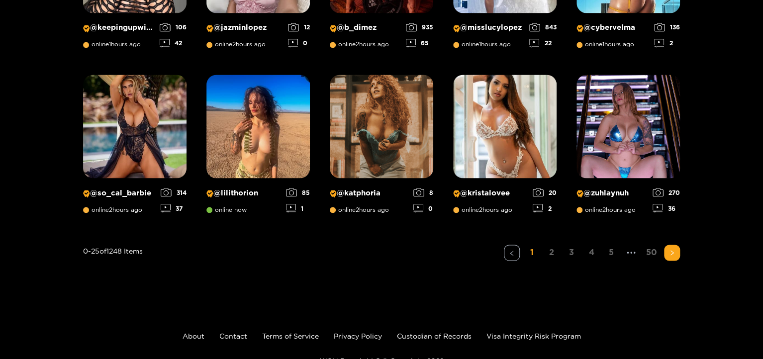
scroll to position [795, 0]
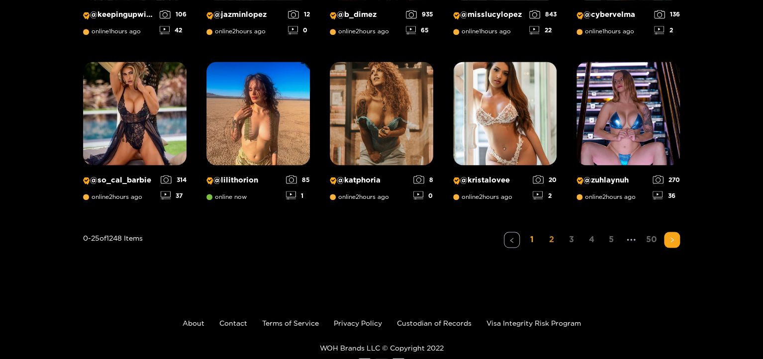
click at [552, 239] on link "2" at bounding box center [551, 239] width 16 height 14
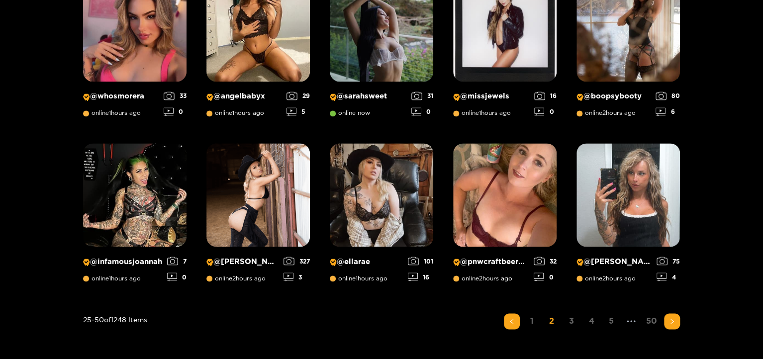
scroll to position [744, 0]
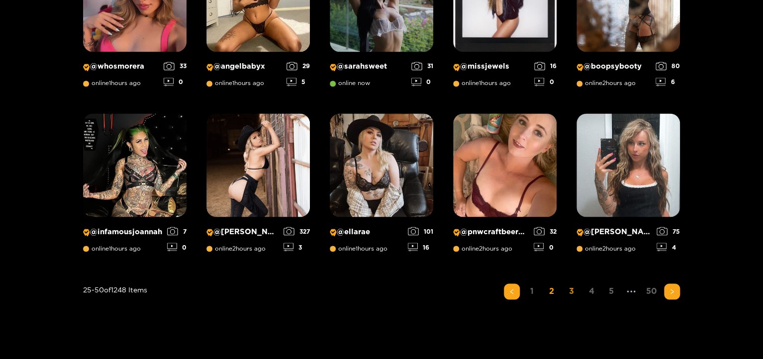
click at [572, 289] on link "3" at bounding box center [571, 290] width 16 height 14
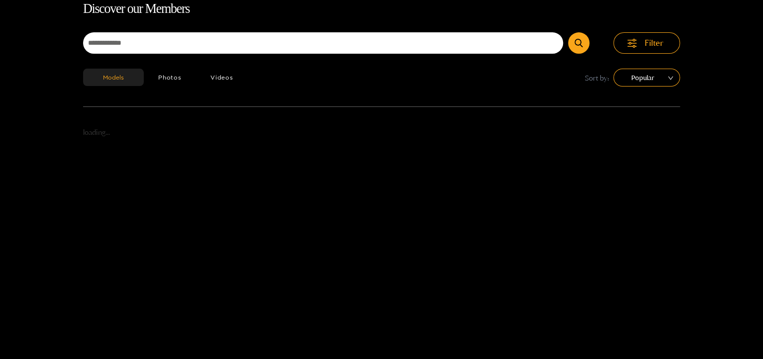
scroll to position [64, 0]
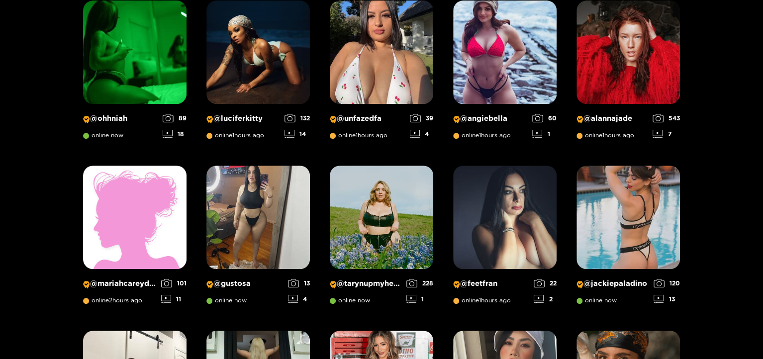
scroll to position [195, 0]
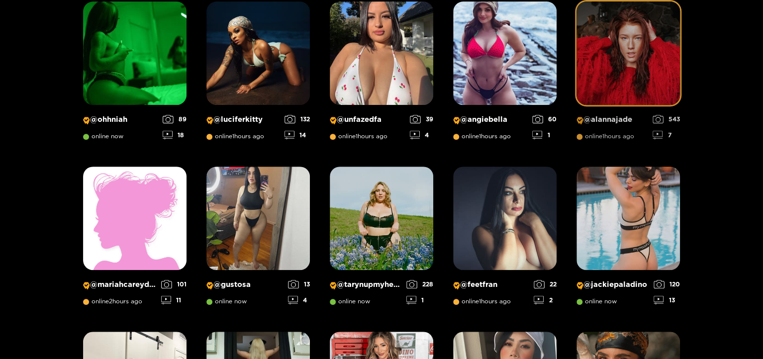
click at [638, 81] on img at bounding box center [627, 52] width 103 height 103
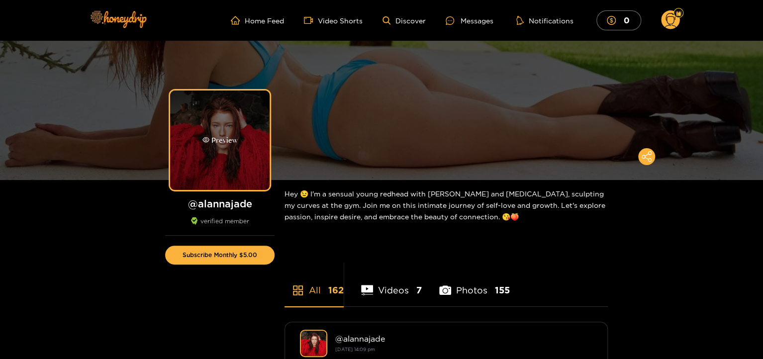
click at [221, 160] on div "Preview" at bounding box center [219, 139] width 99 height 99
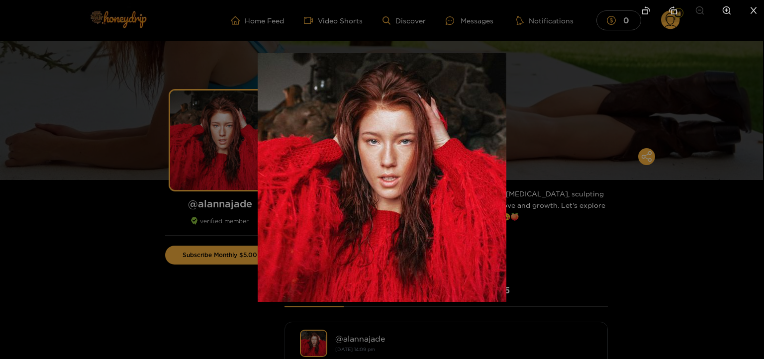
click at [86, 215] on div at bounding box center [382, 179] width 764 height 359
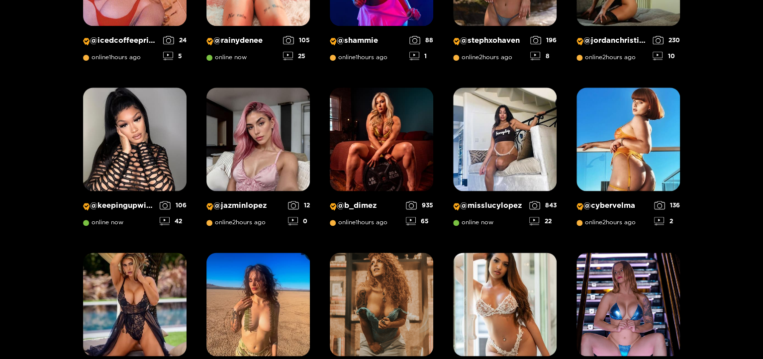
scroll to position [612, 0]
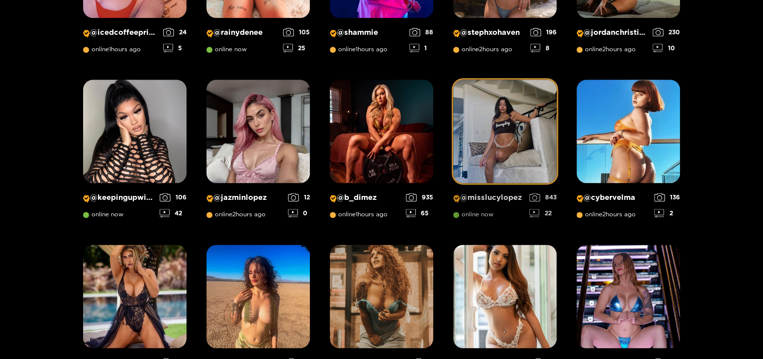
click at [499, 133] on img at bounding box center [504, 131] width 103 height 103
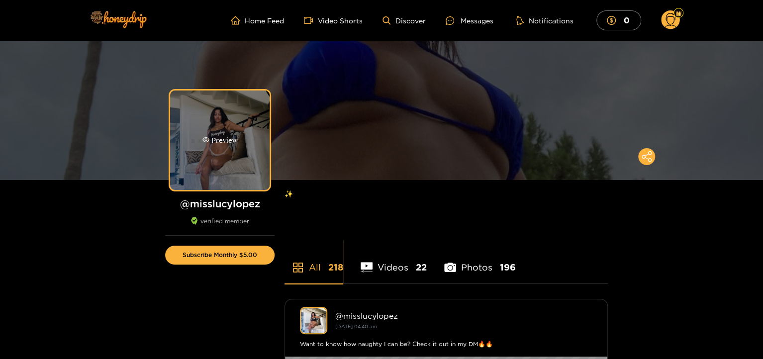
click at [249, 151] on div "Preview" at bounding box center [219, 139] width 99 height 99
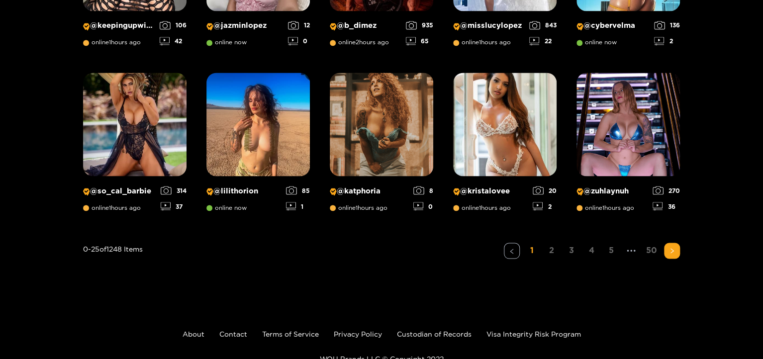
scroll to position [809, 0]
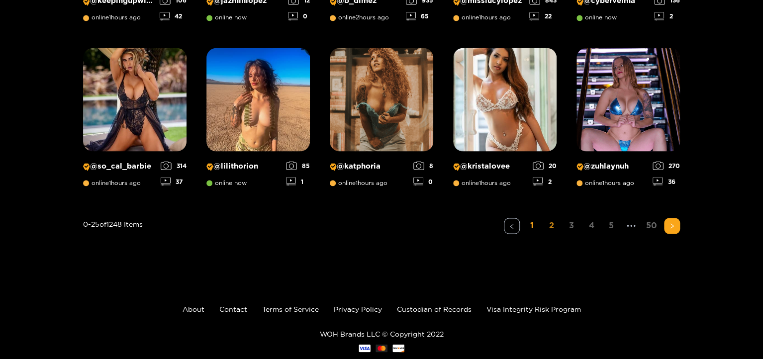
click at [551, 226] on link "2" at bounding box center [551, 225] width 16 height 14
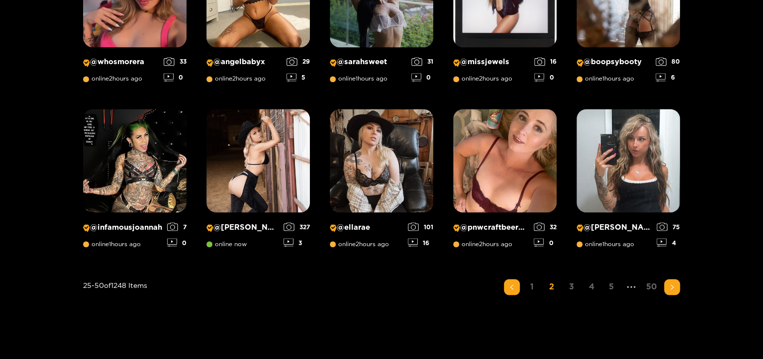
scroll to position [752, 0]
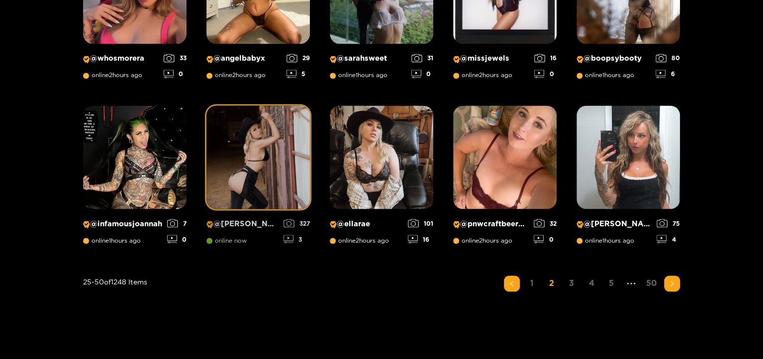
click at [250, 144] on img at bounding box center [257, 156] width 103 height 103
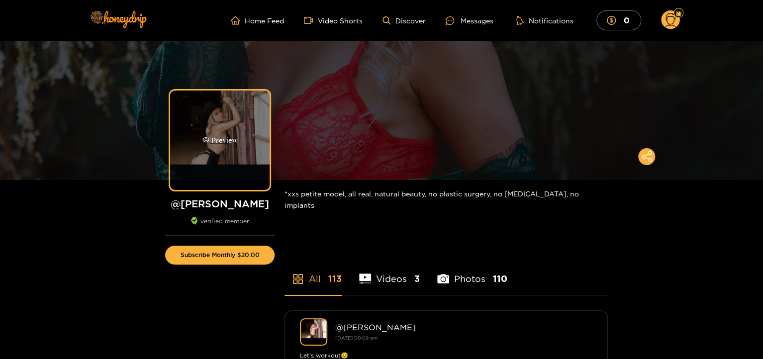
click at [231, 147] on div "Preview" at bounding box center [219, 139] width 99 height 99
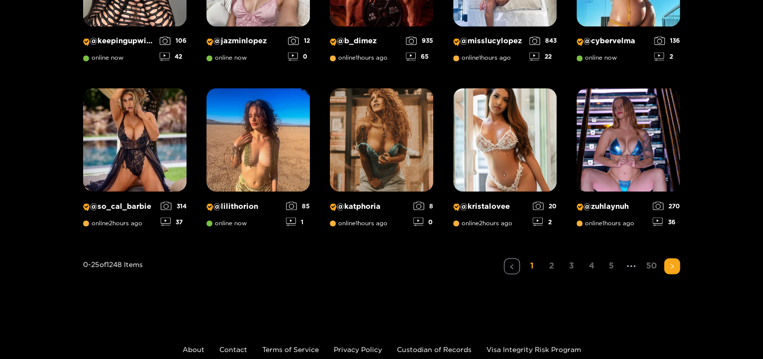
scroll to position [771, 0]
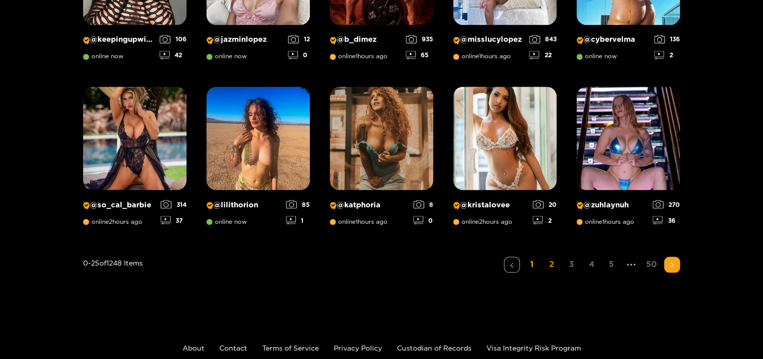
click at [549, 264] on link "2" at bounding box center [551, 264] width 16 height 14
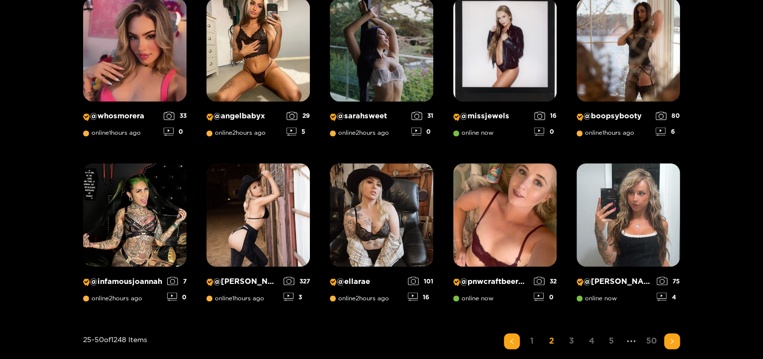
scroll to position [695, 0]
click at [573, 336] on link "3" at bounding box center [571, 340] width 16 height 14
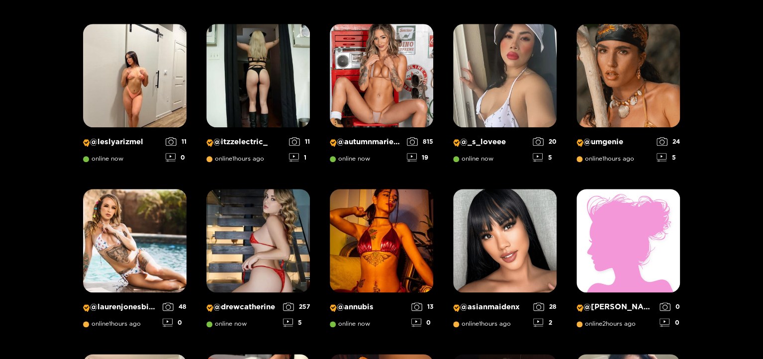
scroll to position [504, 0]
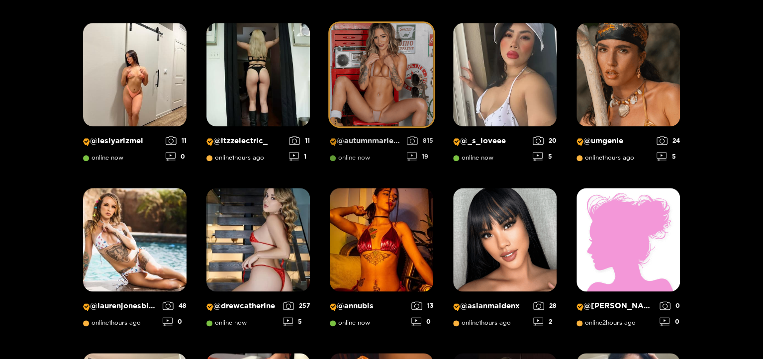
click at [404, 100] on img at bounding box center [381, 74] width 103 height 103
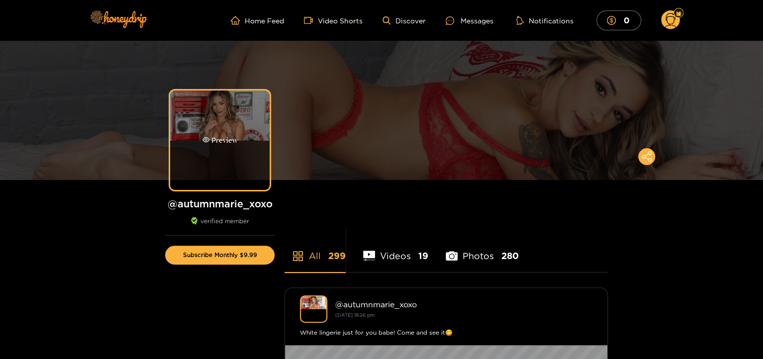
click at [200, 133] on div "Preview" at bounding box center [219, 139] width 99 height 99
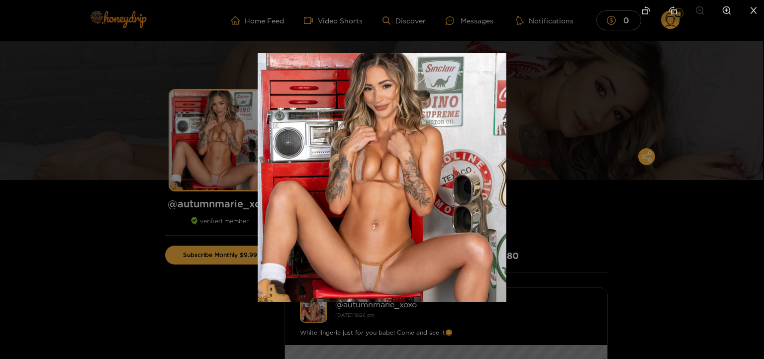
click at [375, 281] on img at bounding box center [382, 177] width 249 height 249
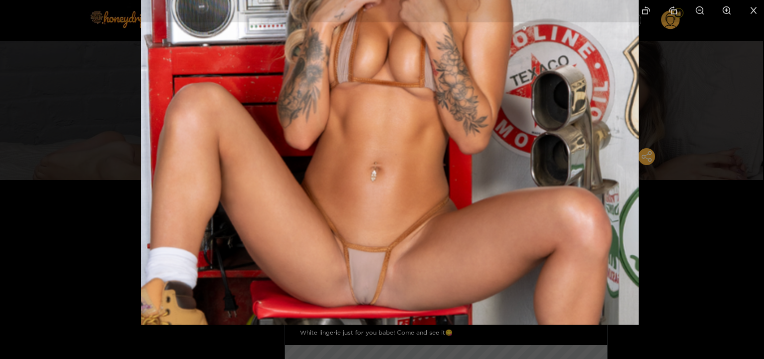
drag, startPoint x: 374, startPoint y: 281, endPoint x: 390, endPoint y: 146, distance: 135.7
click at [390, 146] on img at bounding box center [389, 75] width 497 height 497
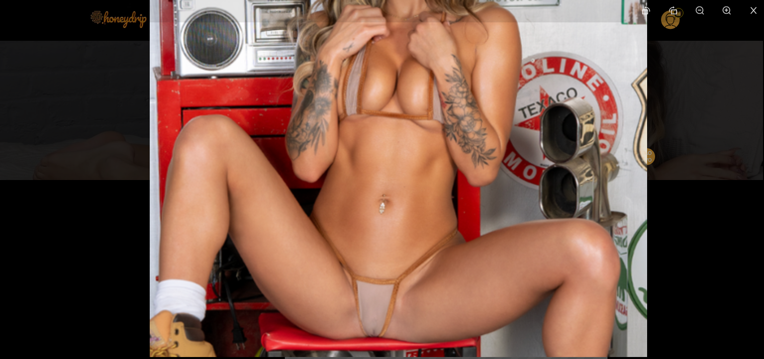
drag, startPoint x: 380, startPoint y: 149, endPoint x: 367, endPoint y: 272, distance: 123.5
click at [367, 272] on img at bounding box center [398, 108] width 497 height 497
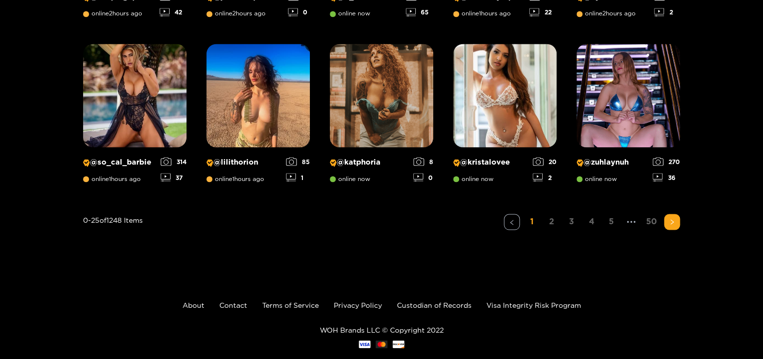
scroll to position [813, 0]
click at [553, 225] on link "2" at bounding box center [551, 221] width 16 height 14
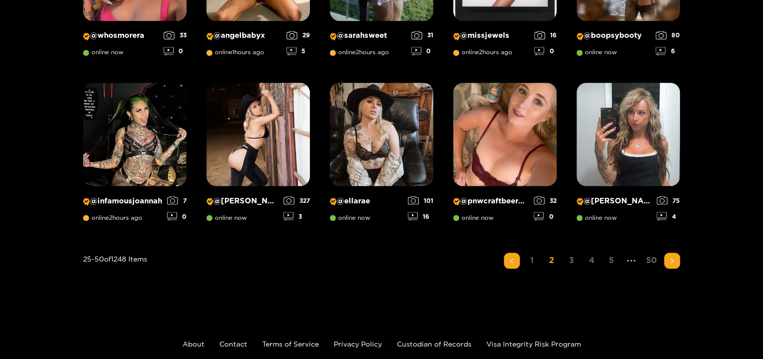
scroll to position [782, 0]
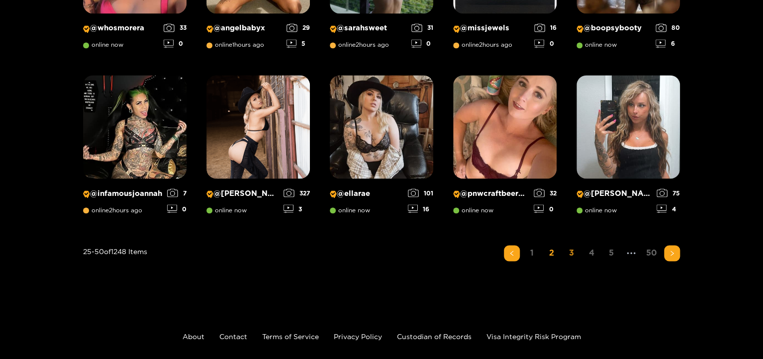
click at [567, 253] on link "3" at bounding box center [571, 252] width 16 height 14
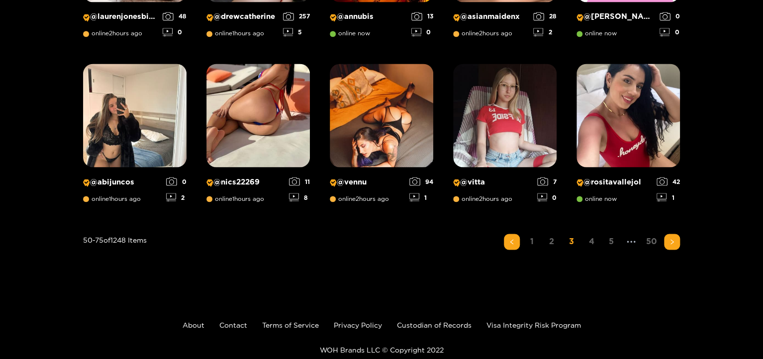
scroll to position [832, 0]
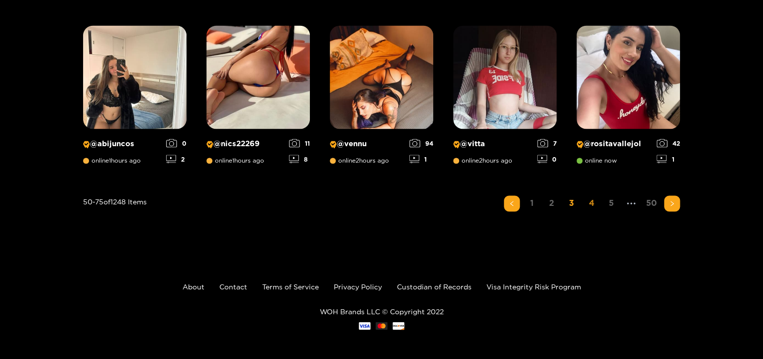
click at [591, 199] on link "4" at bounding box center [591, 202] width 16 height 14
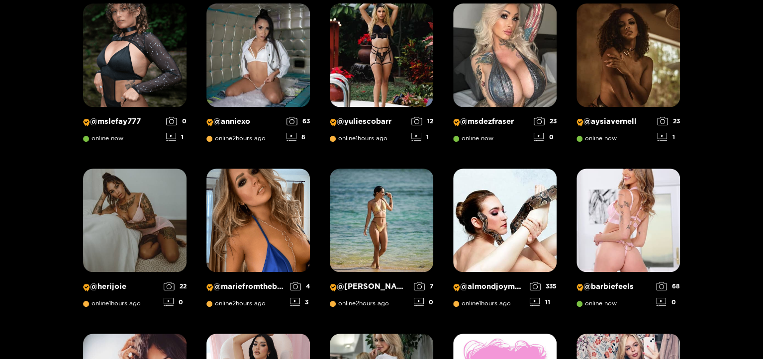
scroll to position [199, 0]
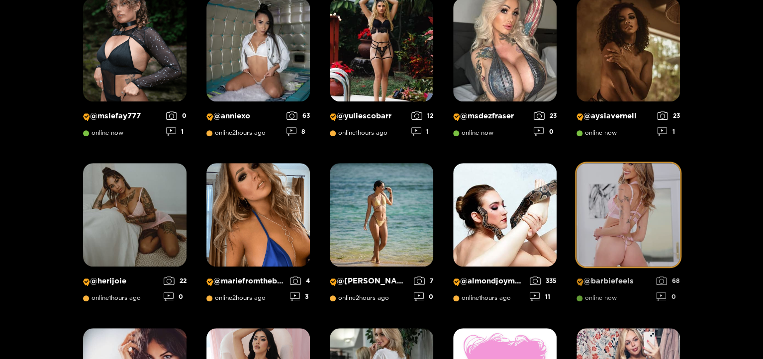
click at [650, 211] on img at bounding box center [627, 214] width 103 height 103
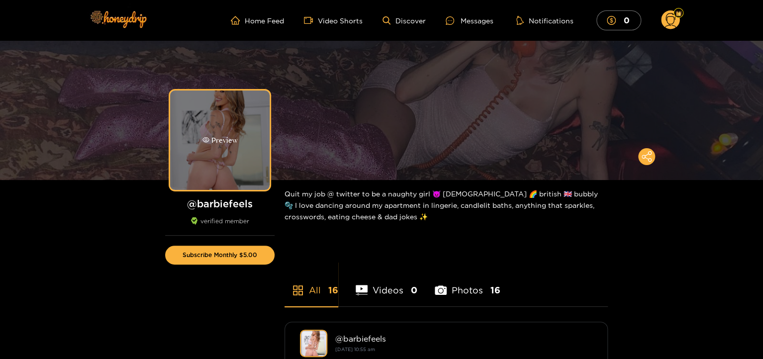
click at [241, 159] on div "Preview" at bounding box center [219, 139] width 99 height 99
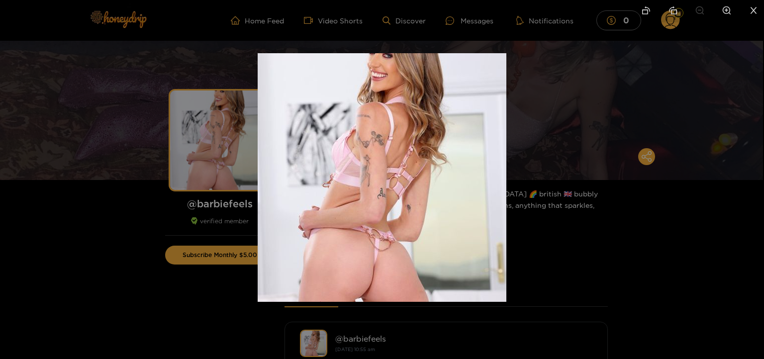
click at [577, 241] on div at bounding box center [382, 179] width 764 height 359
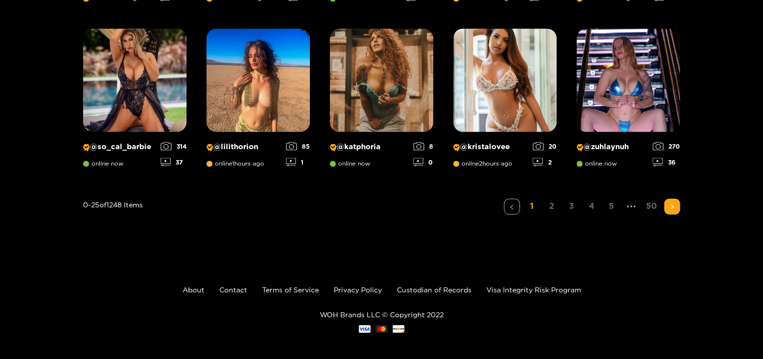
scroll to position [832, 0]
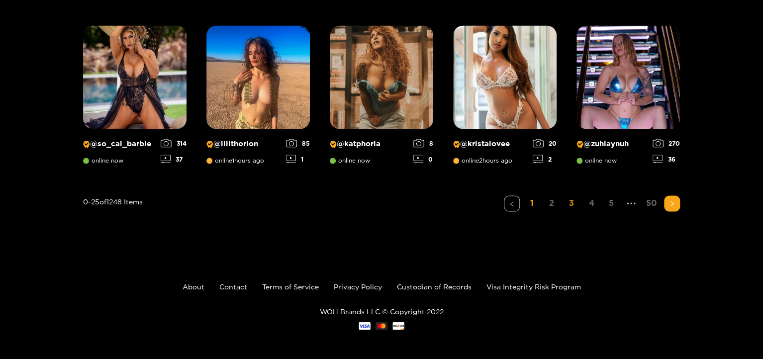
click at [573, 202] on link "3" at bounding box center [571, 202] width 16 height 14
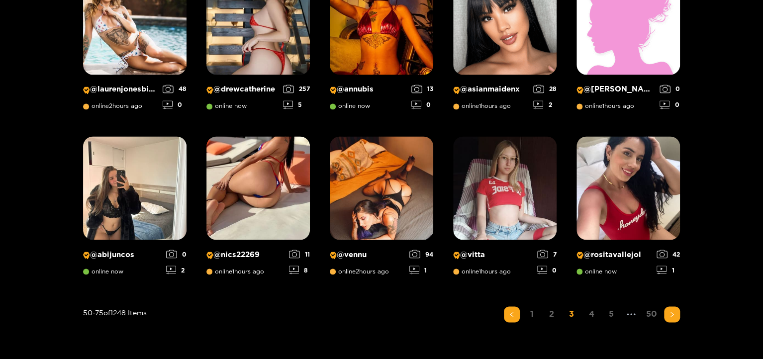
scroll to position [724, 0]
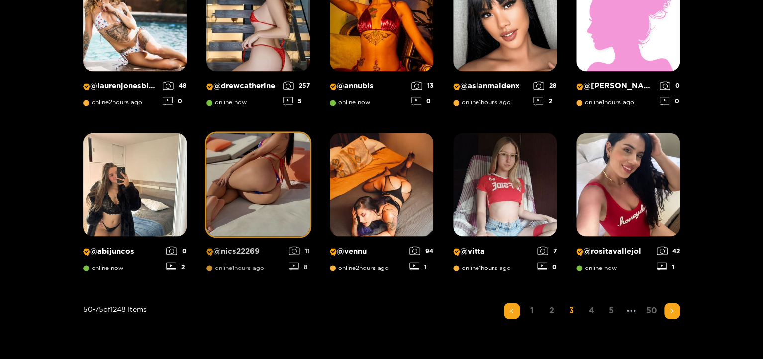
click at [258, 166] on img at bounding box center [257, 184] width 103 height 103
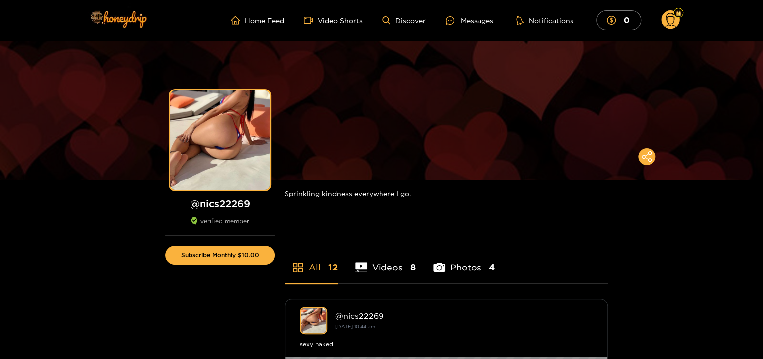
click at [258, 166] on div "Preview" at bounding box center [219, 139] width 99 height 99
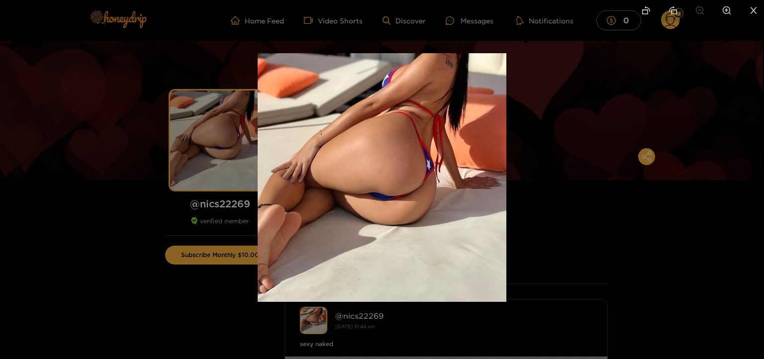
click at [125, 156] on div at bounding box center [382, 179] width 764 height 359
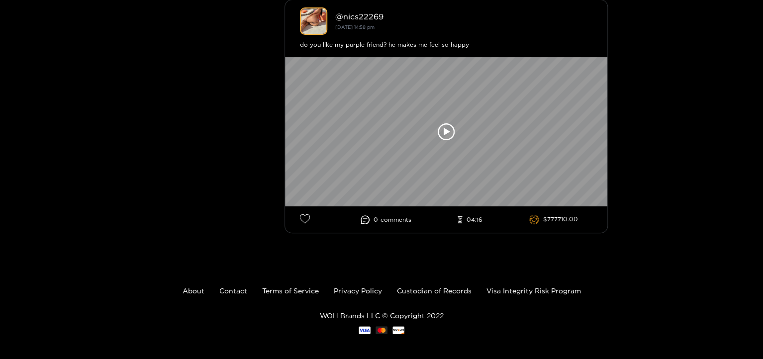
scroll to position [1990, 0]
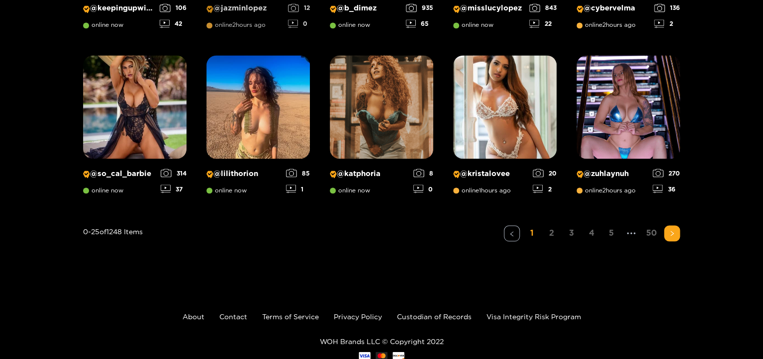
scroll to position [832, 0]
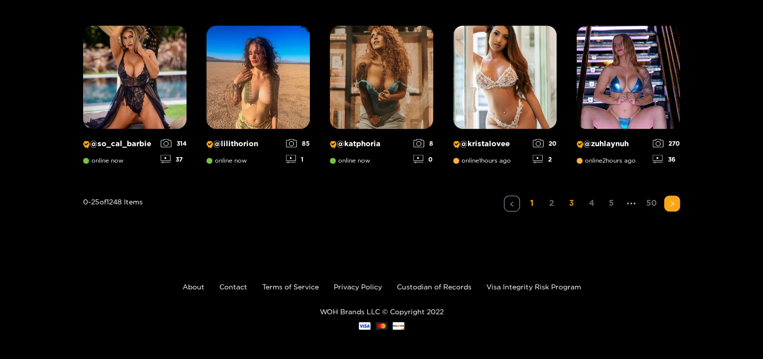
click at [573, 203] on link "3" at bounding box center [571, 202] width 16 height 14
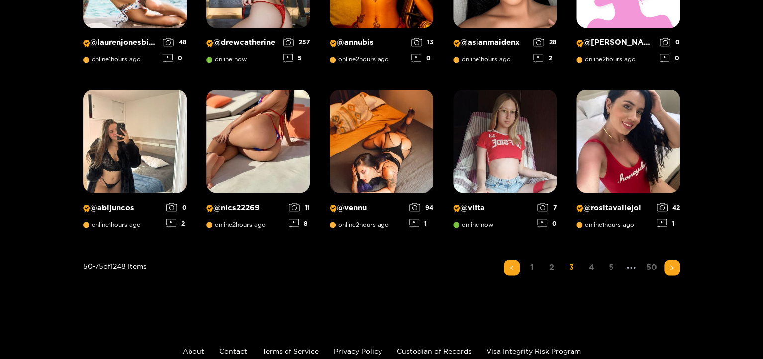
scroll to position [784, 0]
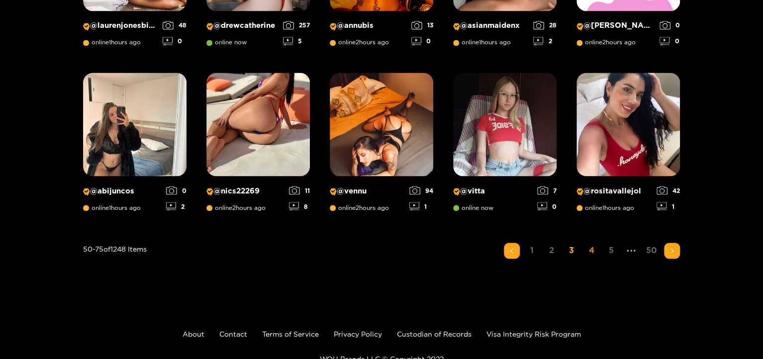
click at [591, 252] on link "4" at bounding box center [591, 250] width 16 height 14
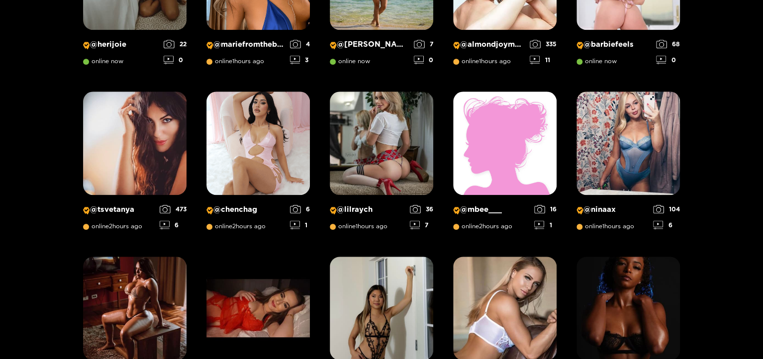
scroll to position [446, 0]
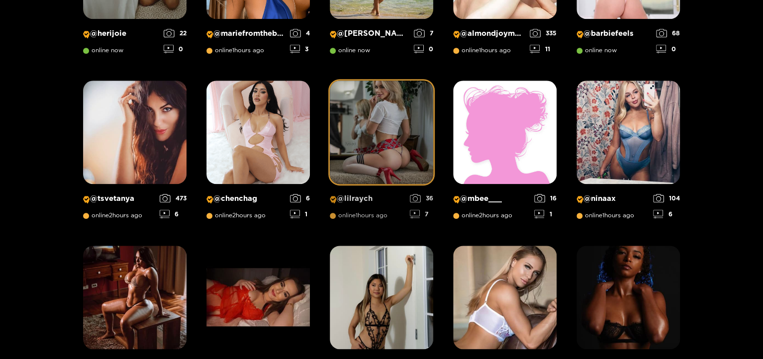
click at [372, 170] on img at bounding box center [381, 132] width 103 height 103
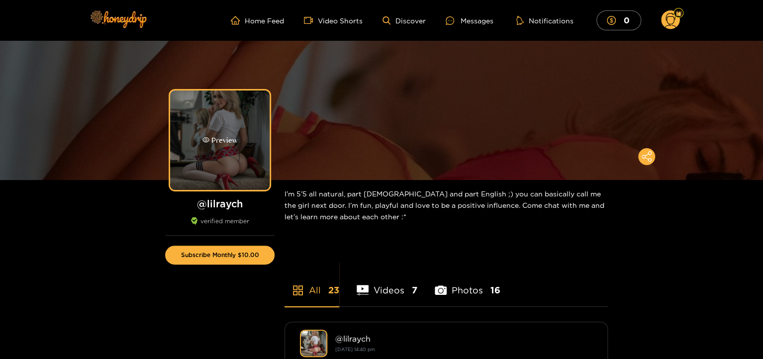
click at [256, 153] on div "Preview" at bounding box center [219, 139] width 99 height 99
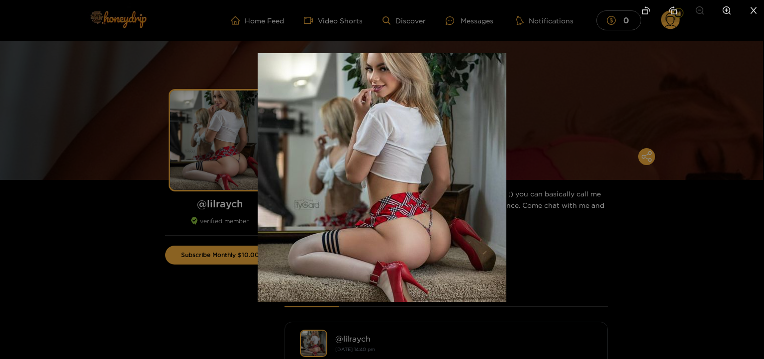
click at [150, 236] on div at bounding box center [382, 179] width 764 height 359
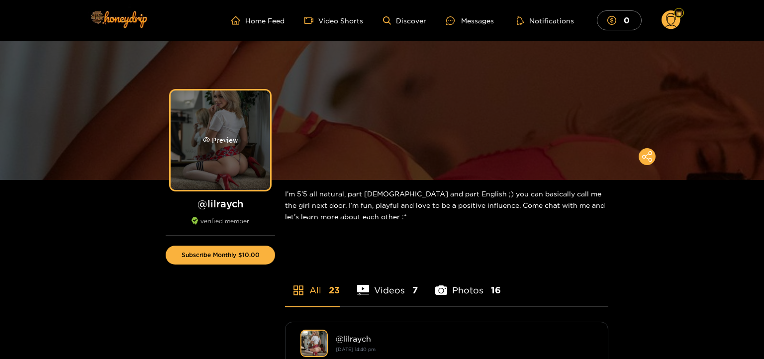
click at [191, 150] on div "Preview" at bounding box center [220, 139] width 99 height 99
